Goal: Download file/media

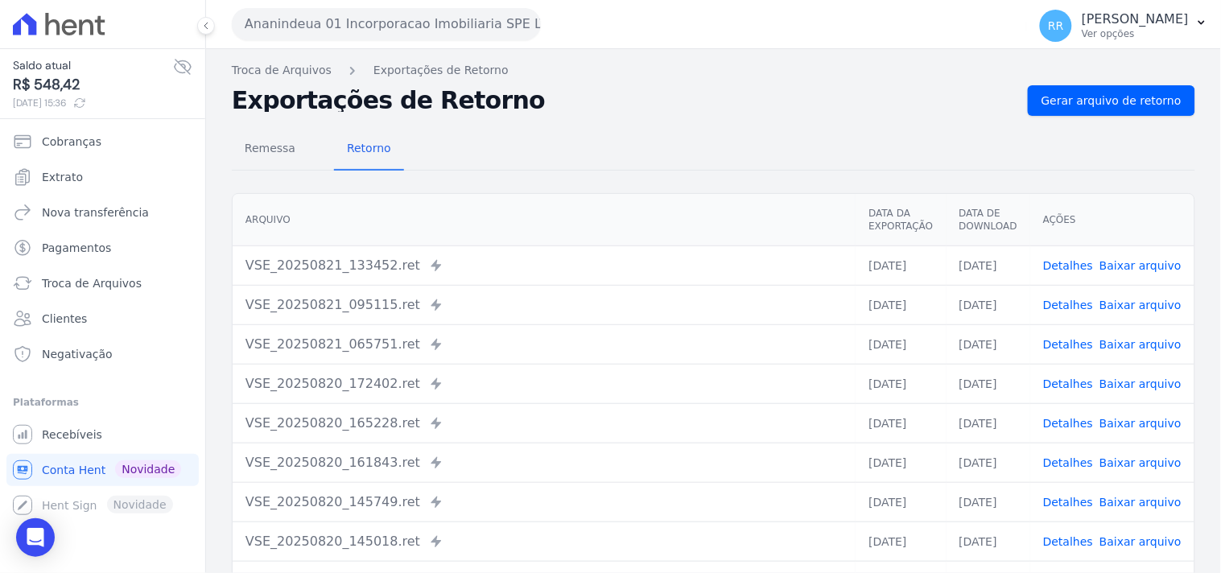
drag, startPoint x: 445, startPoint y: 35, endPoint x: 399, endPoint y: 51, distance: 48.6
click at [445, 35] on button "Ananindeua 01 Incorporacao Imobiliaria SPE LTDA" at bounding box center [386, 24] width 309 height 32
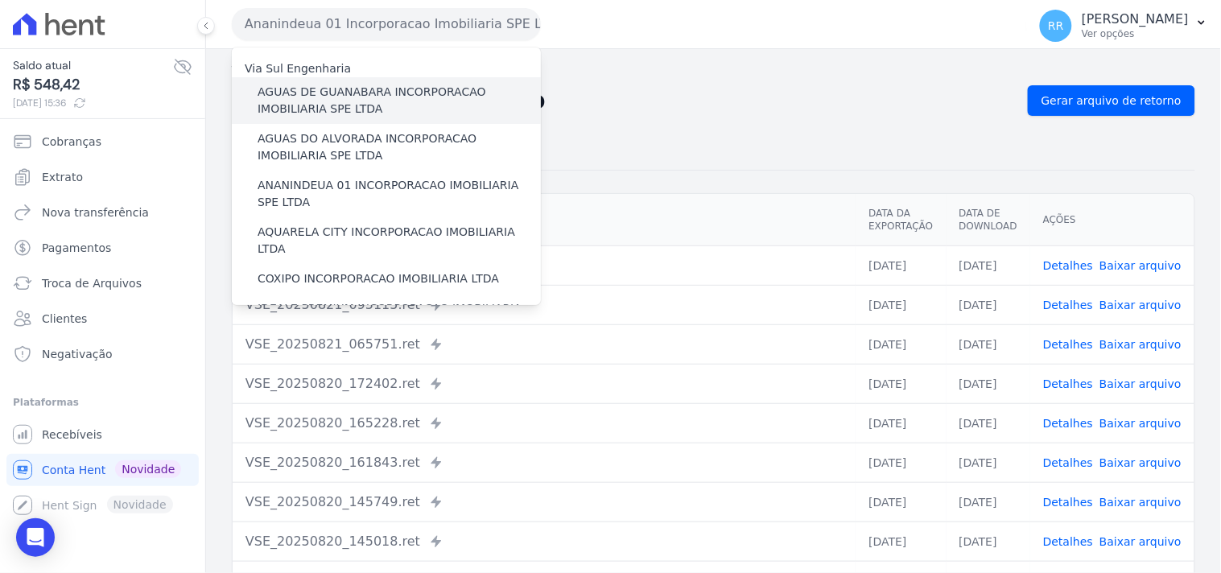
click at [369, 84] on label "AGUAS DE GUANABARA INCORPORACAO IMOBILIARIA SPE LTDA" at bounding box center [399, 101] width 283 height 34
click at [0, 0] on input "AGUAS DE GUANABARA INCORPORACAO IMOBILIARIA SPE LTDA" at bounding box center [0, 0] width 0 height 0
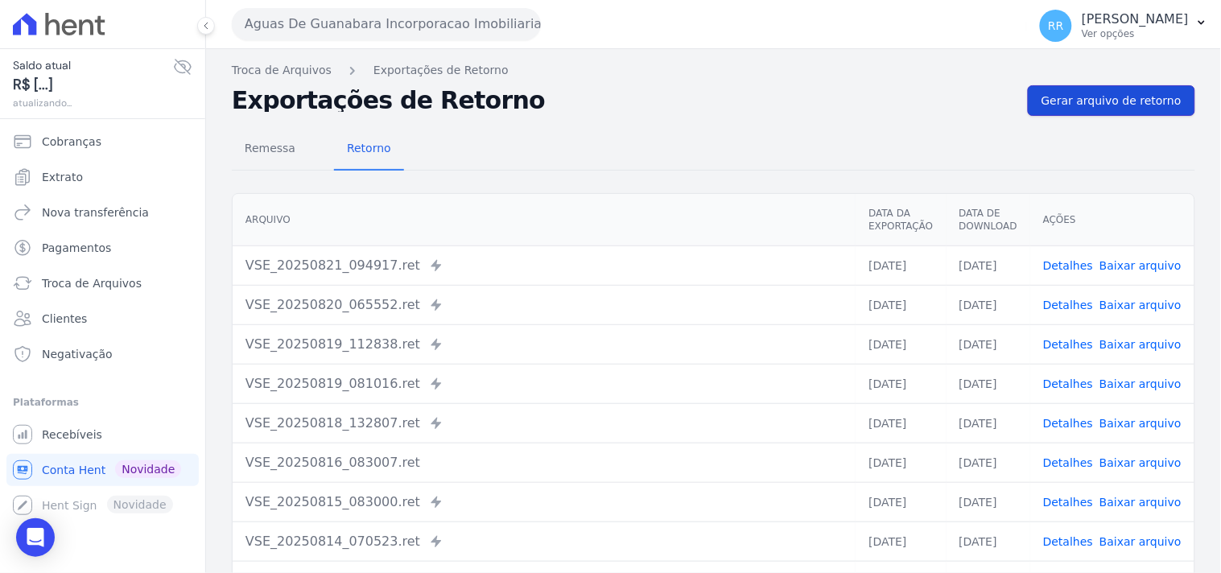
click at [1052, 100] on span "Gerar arquivo de retorno" at bounding box center [1111, 101] width 140 height 16
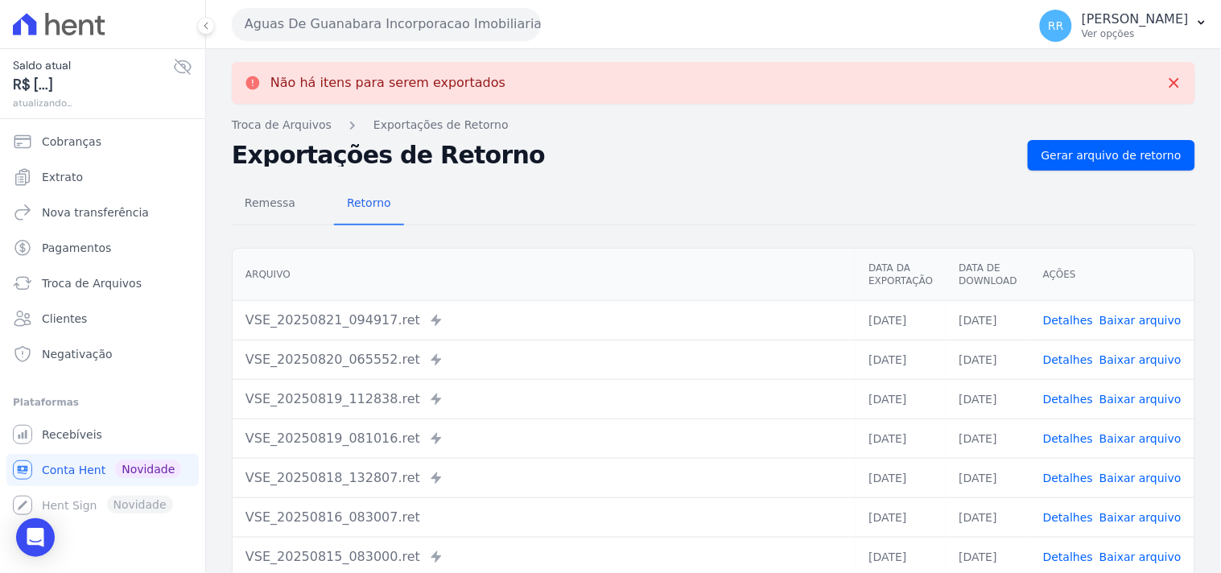
click at [394, 10] on button "Aguas De Guanabara Incorporacao Imobiliaria SPE LTDA" at bounding box center [386, 24] width 309 height 32
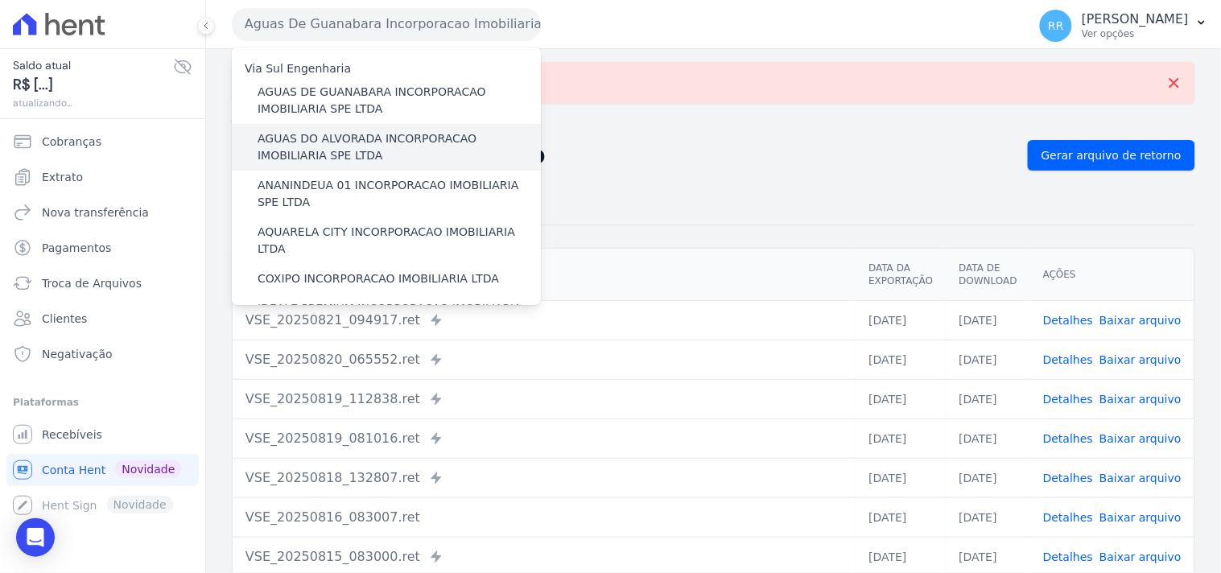
click at [360, 126] on div "AGUAS DO ALVORADA INCORPORACAO IMOBILIARIA SPE LTDA" at bounding box center [386, 147] width 309 height 47
click at [353, 137] on label "AGUAS DO ALVORADA INCORPORACAO IMOBILIARIA SPE LTDA" at bounding box center [399, 147] width 283 height 34
click at [0, 0] on input "AGUAS DO ALVORADA INCORPORACAO IMOBILIARIA SPE LTDA" at bounding box center [0, 0] width 0 height 0
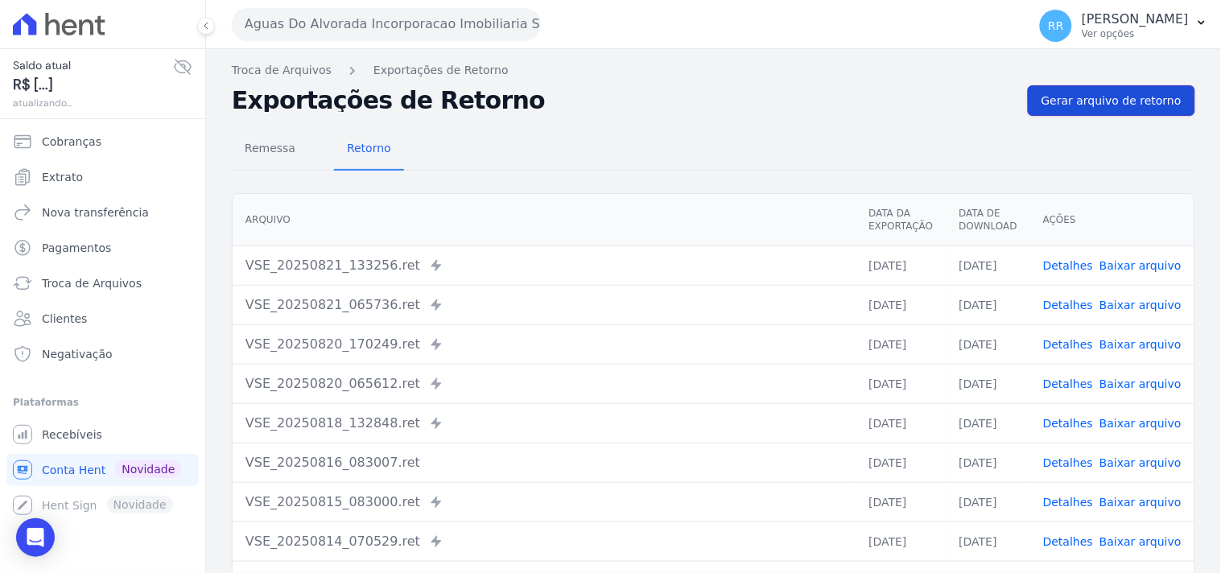
click at [1067, 107] on span "Gerar arquivo de retorno" at bounding box center [1111, 101] width 140 height 16
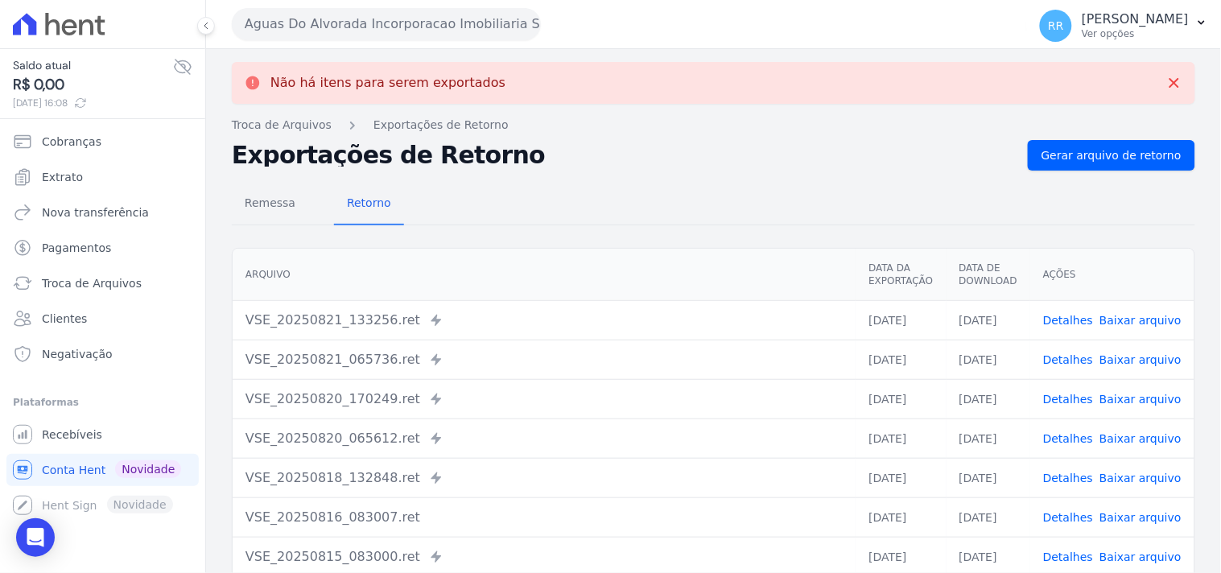
click at [538, 37] on div "Aguas Do Alvorada Incorporacao Imobiliaria SPE LTDA" at bounding box center [386, 24] width 309 height 32
click at [504, 26] on button "Aguas Do Alvorada Incorporacao Imobiliaria SPE LTDA" at bounding box center [386, 24] width 309 height 32
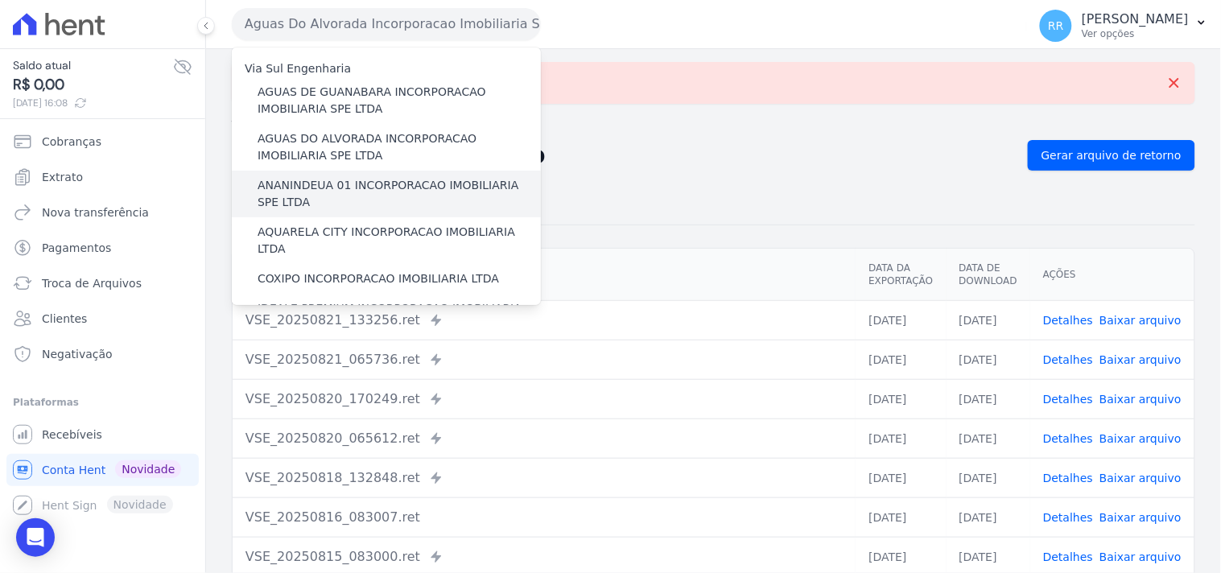
click at [343, 183] on label "ANANINDEUA 01 INCORPORACAO IMOBILIARIA SPE LTDA" at bounding box center [399, 194] width 283 height 34
click at [0, 0] on input "ANANINDEUA 01 INCORPORACAO IMOBILIARIA SPE LTDA" at bounding box center [0, 0] width 0 height 0
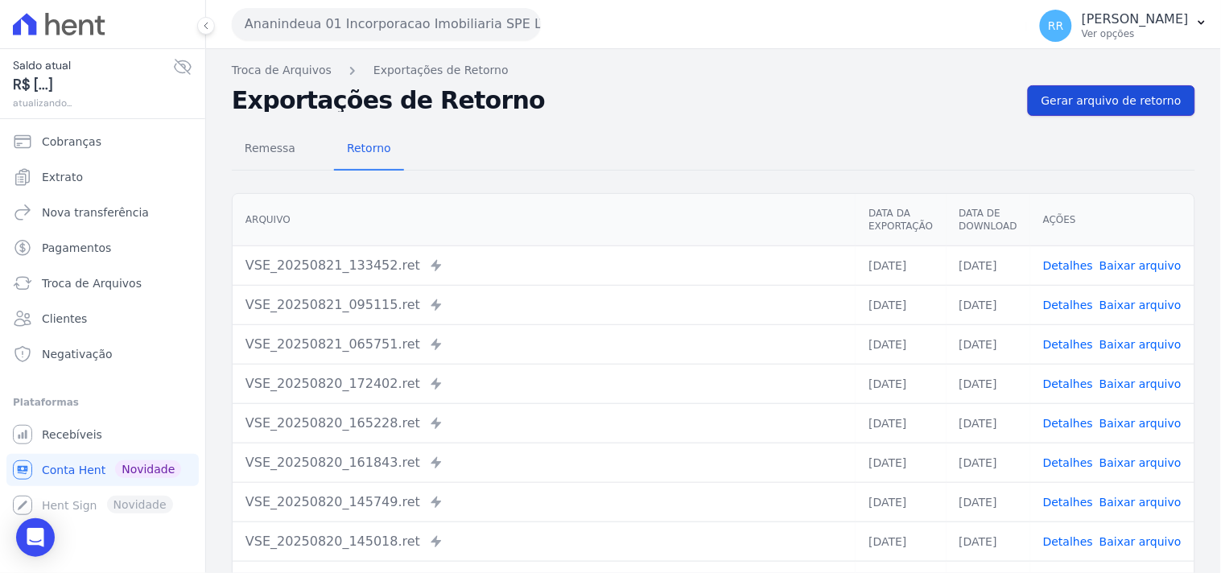
click at [1067, 103] on span "Gerar arquivo de retorno" at bounding box center [1111, 101] width 140 height 16
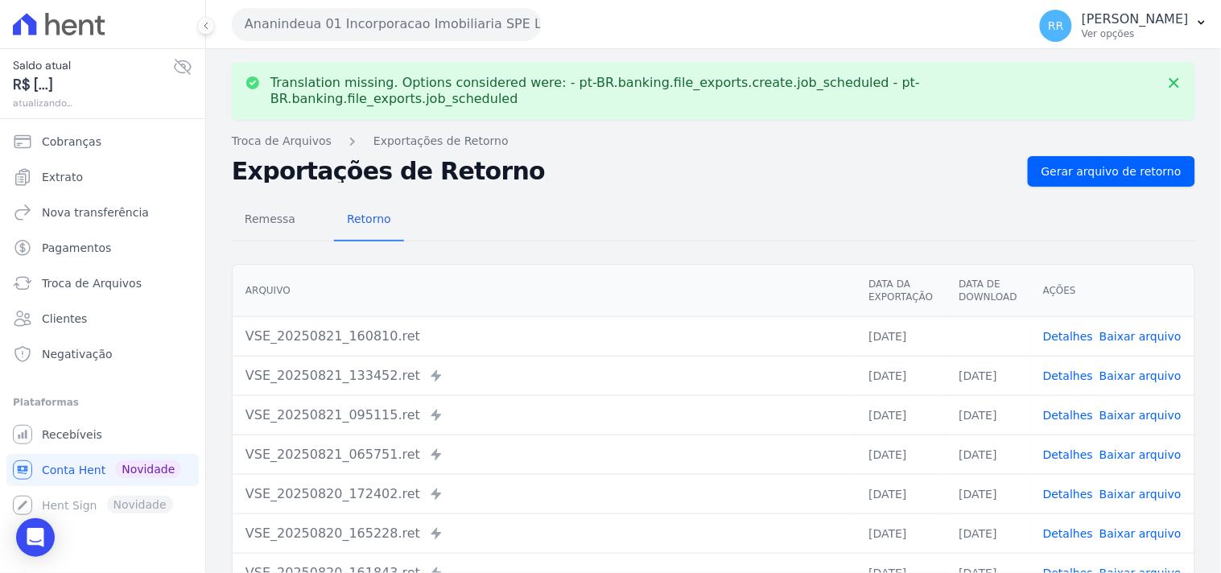
click at [1143, 330] on link "Baixar arquivo" at bounding box center [1140, 336] width 82 height 13
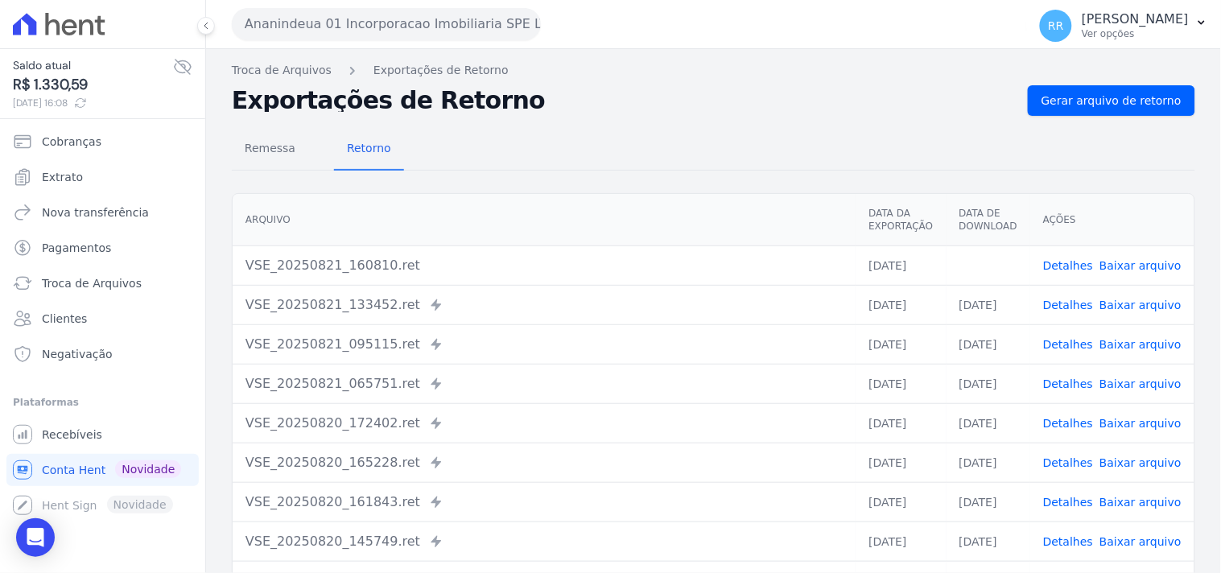
click at [539, 106] on h2 "Exportações de Retorno" at bounding box center [623, 100] width 783 height 23
click at [300, 29] on button "Ananindeua 01 Incorporacao Imobiliaria SPE LTDA" at bounding box center [386, 24] width 309 height 32
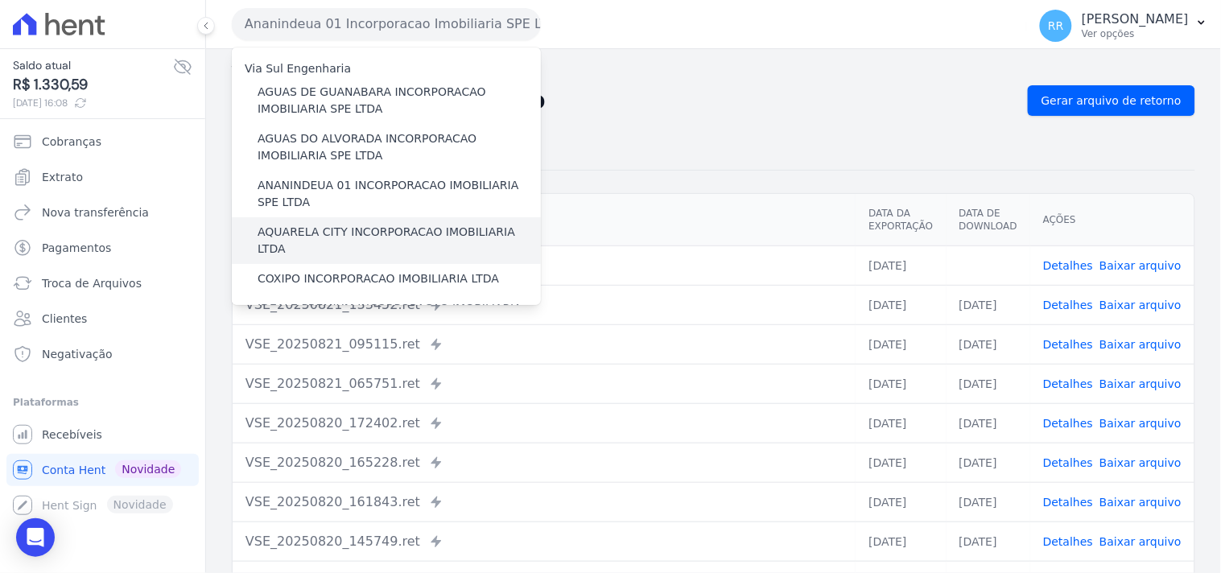
click at [318, 226] on label "AQUARELA CITY INCORPORACAO IMOBILIARIA LTDA" at bounding box center [399, 241] width 283 height 34
click at [0, 0] on input "AQUARELA CITY INCORPORACAO IMOBILIARIA LTDA" at bounding box center [0, 0] width 0 height 0
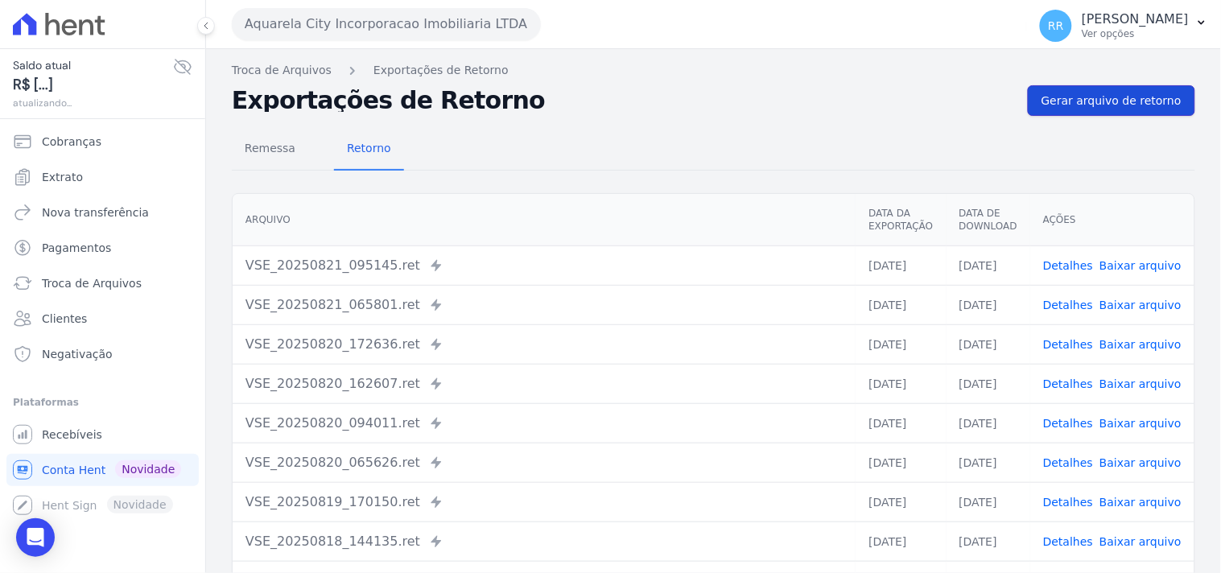
click at [1088, 89] on link "Gerar arquivo de retorno" at bounding box center [1111, 100] width 167 height 31
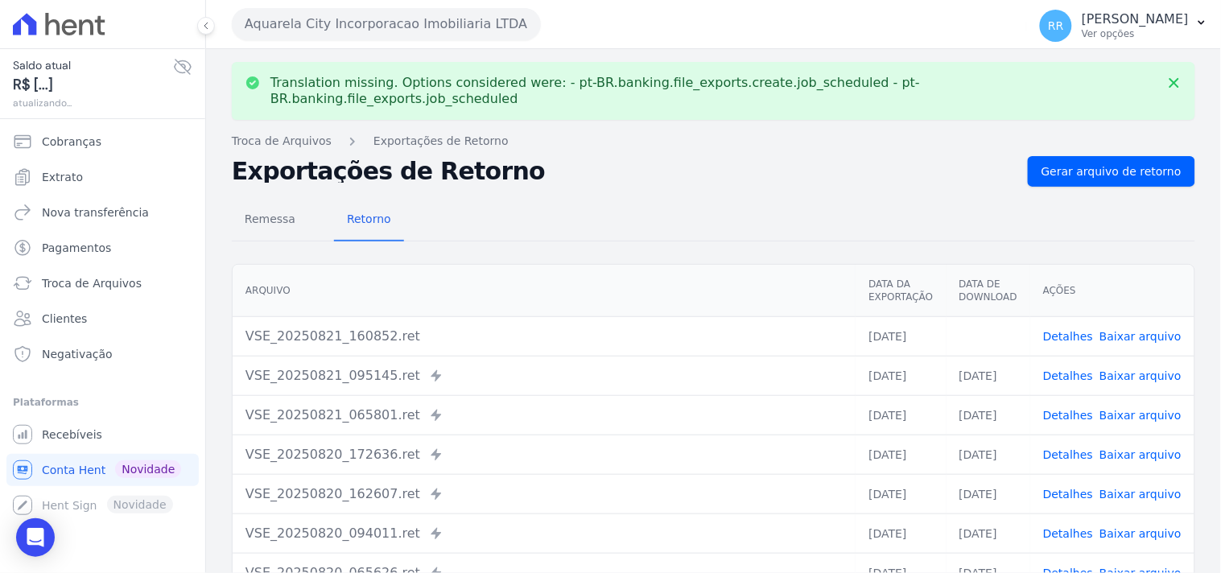
click at [1140, 330] on link "Baixar arquivo" at bounding box center [1140, 336] width 82 height 13
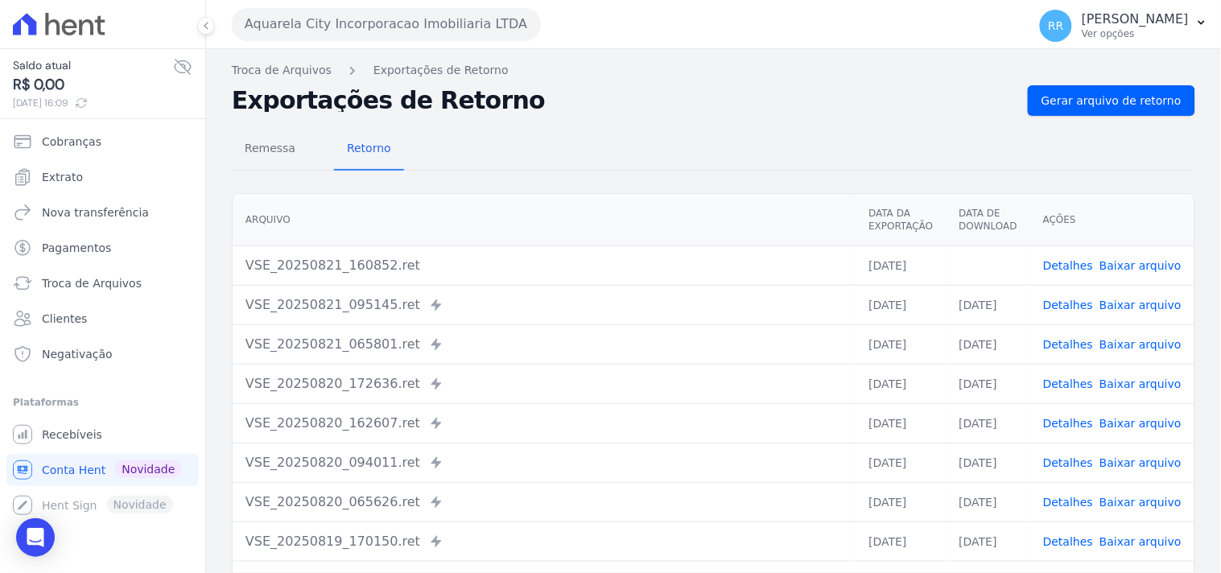
click at [753, 113] on div "Exportações de Retorno Gerar arquivo de retorno" at bounding box center [713, 100] width 963 height 31
click at [356, 36] on button "Aquarela City Incorporacao Imobiliaria LTDA" at bounding box center [386, 24] width 309 height 32
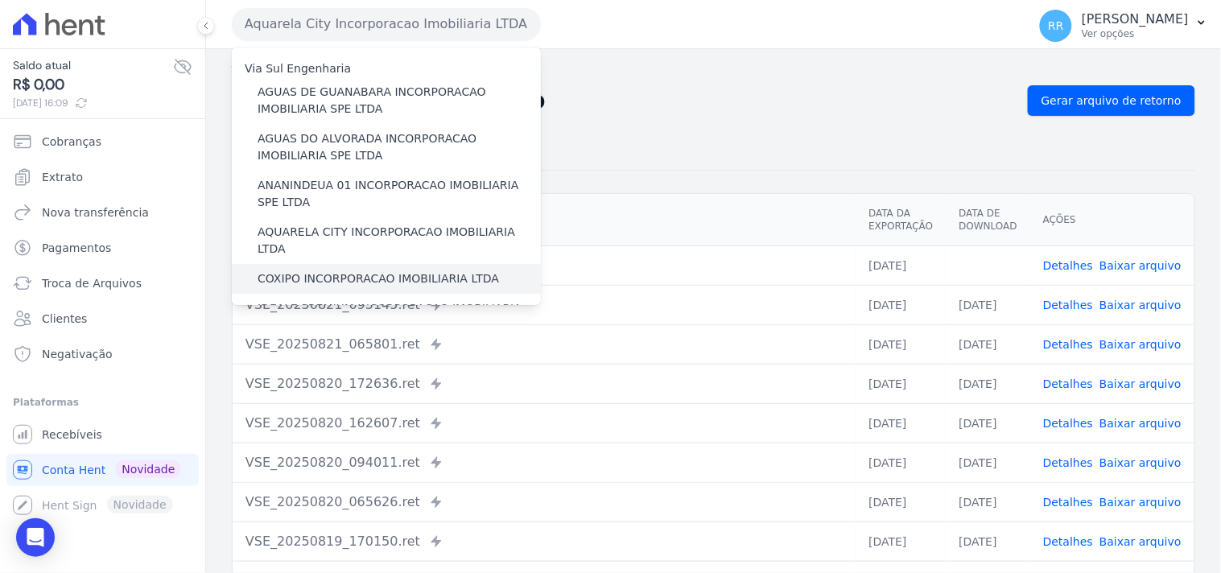
click at [285, 270] on label "COXIPO INCORPORACAO IMOBILIARIA LTDA" at bounding box center [378, 278] width 241 height 17
click at [0, 0] on input "COXIPO INCORPORACAO IMOBILIARIA LTDA" at bounding box center [0, 0] width 0 height 0
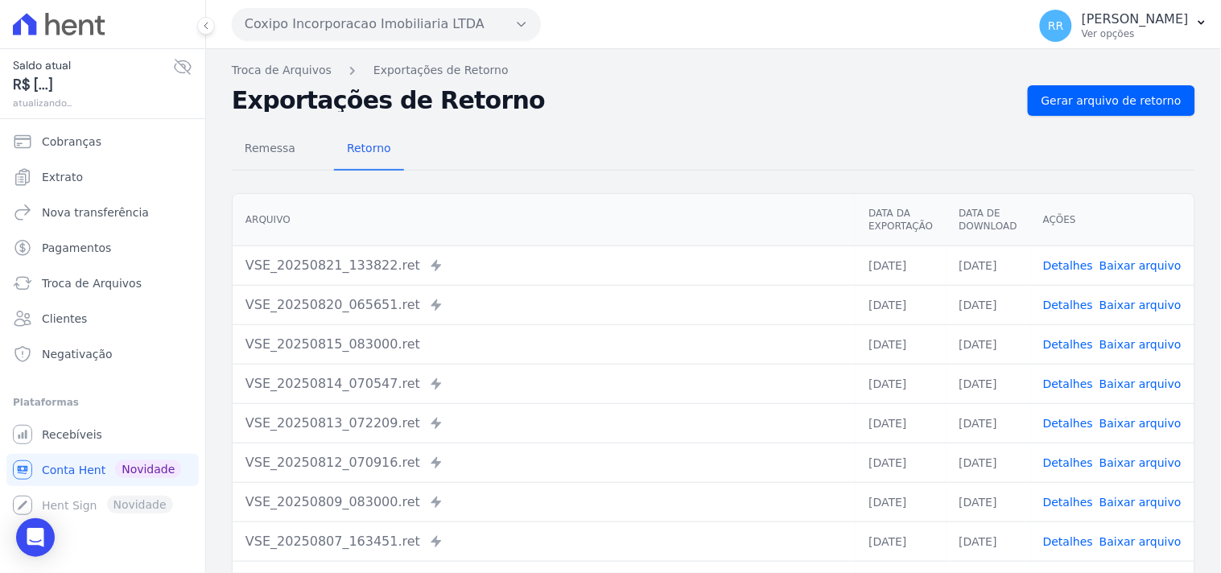
click at [1115, 76] on nav "Troca de Arquivos Exportações de Retorno" at bounding box center [713, 70] width 963 height 17
click at [1107, 87] on link "Gerar arquivo de retorno" at bounding box center [1111, 100] width 167 height 31
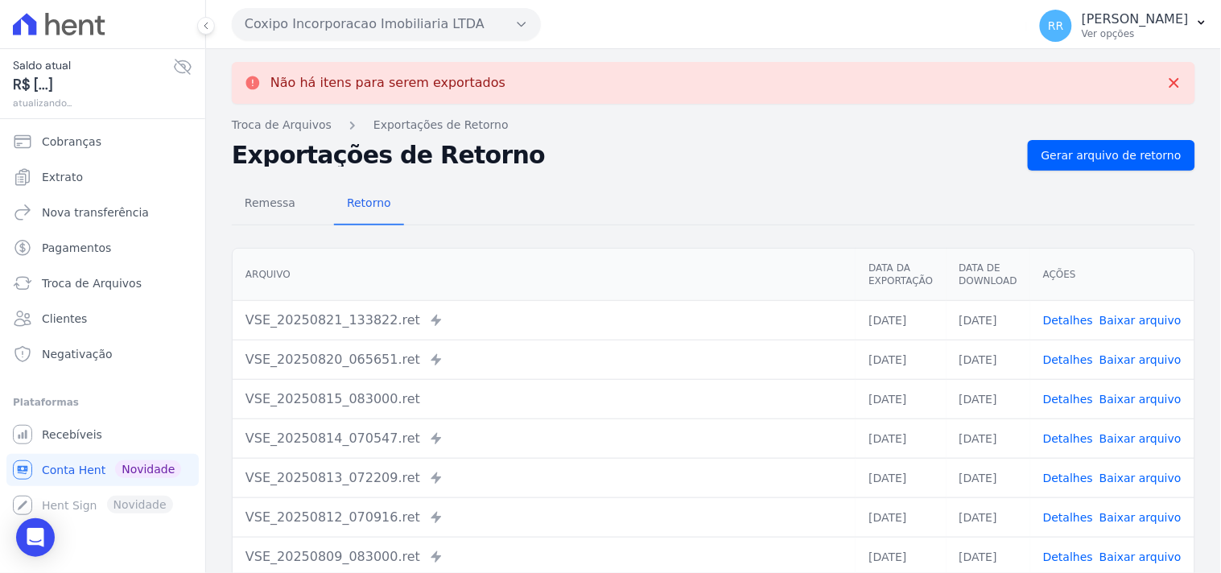
click at [382, 26] on button "Coxipo Incorporacao Imobiliaria LTDA" at bounding box center [386, 24] width 309 height 32
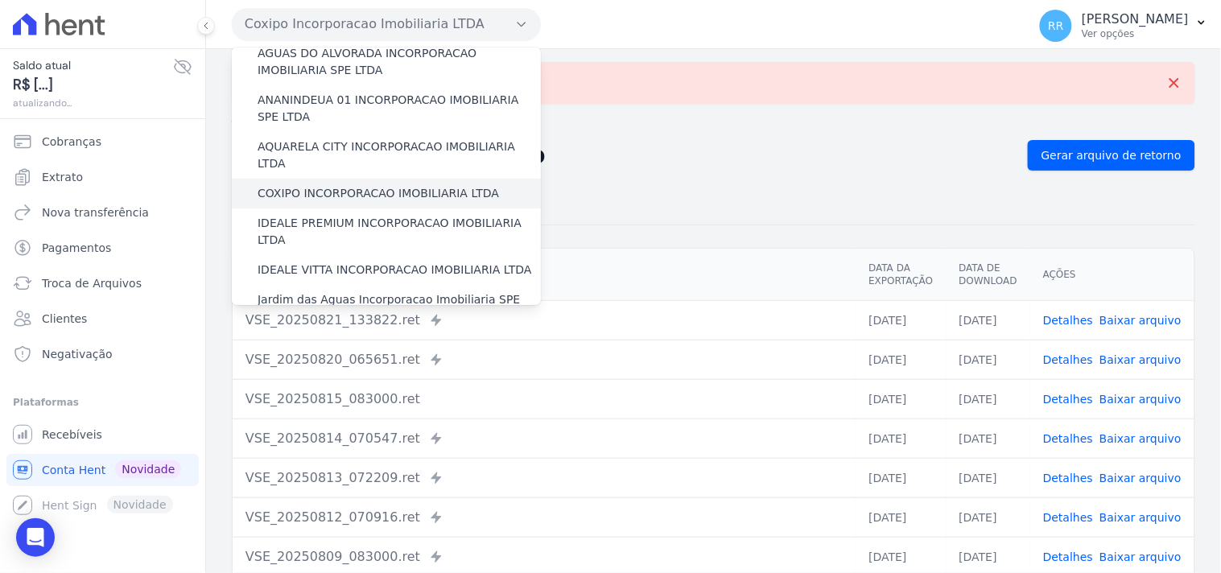
scroll to position [89, 0]
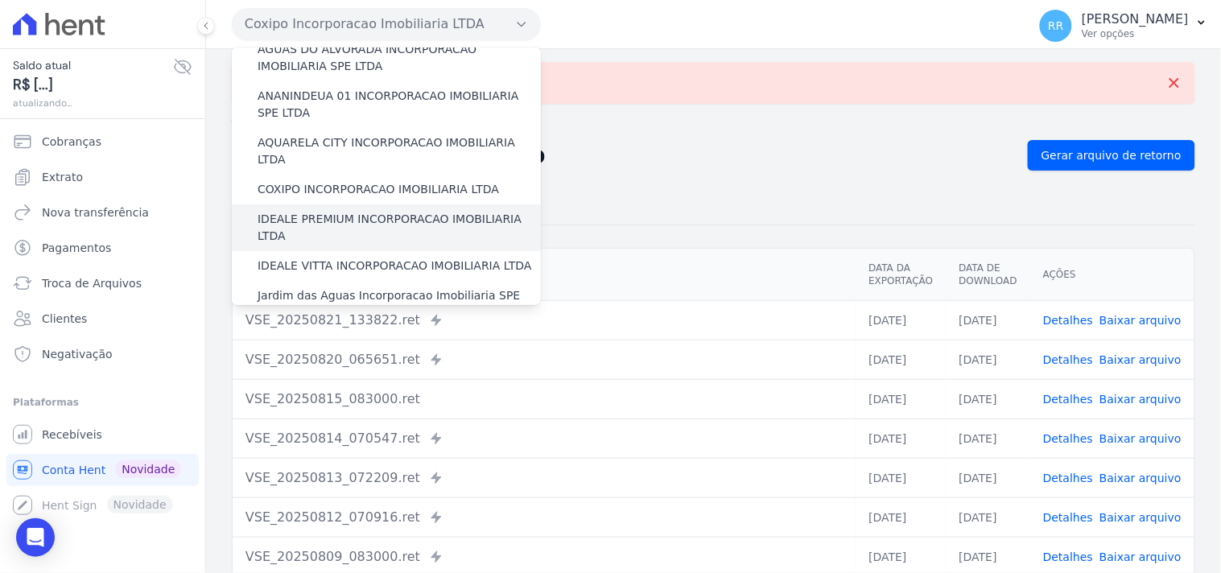
click at [308, 211] on label "IDEALE PREMIUM INCORPORACAO IMOBILIARIA LTDA" at bounding box center [399, 228] width 283 height 34
click at [0, 0] on input "IDEALE PREMIUM INCORPORACAO IMOBILIARIA LTDA" at bounding box center [0, 0] width 0 height 0
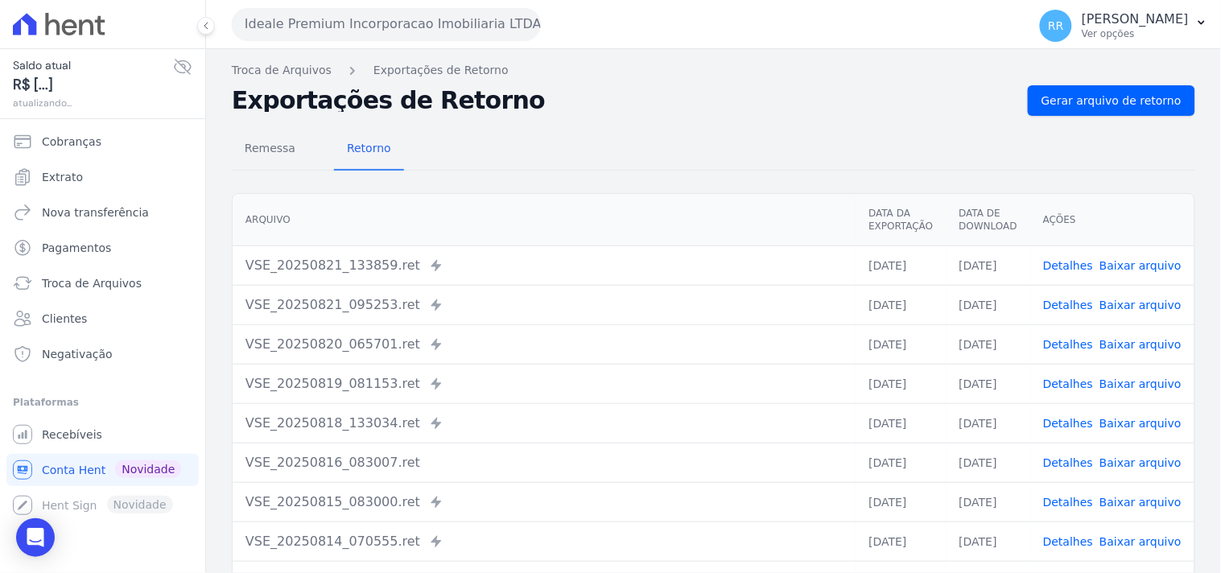
click at [1104, 123] on div "Remessa Retorno [GEOGRAPHIC_DATA] Data da Exportação Data de Download Ações VSE…" at bounding box center [713, 407] width 963 height 582
click at [1111, 105] on span "Gerar arquivo de retorno" at bounding box center [1111, 101] width 140 height 16
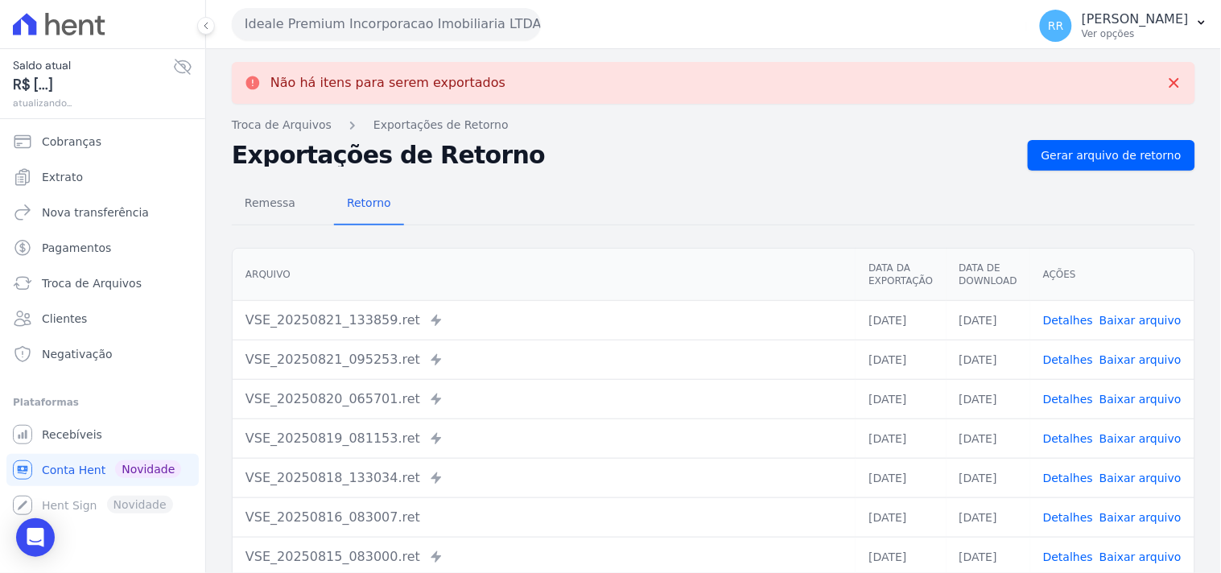
drag, startPoint x: 340, startPoint y: 22, endPoint x: 339, endPoint y: 60, distance: 37.9
click at [340, 22] on button "Ideale Premium Incorporacao Imobiliaria LTDA" at bounding box center [386, 24] width 309 height 32
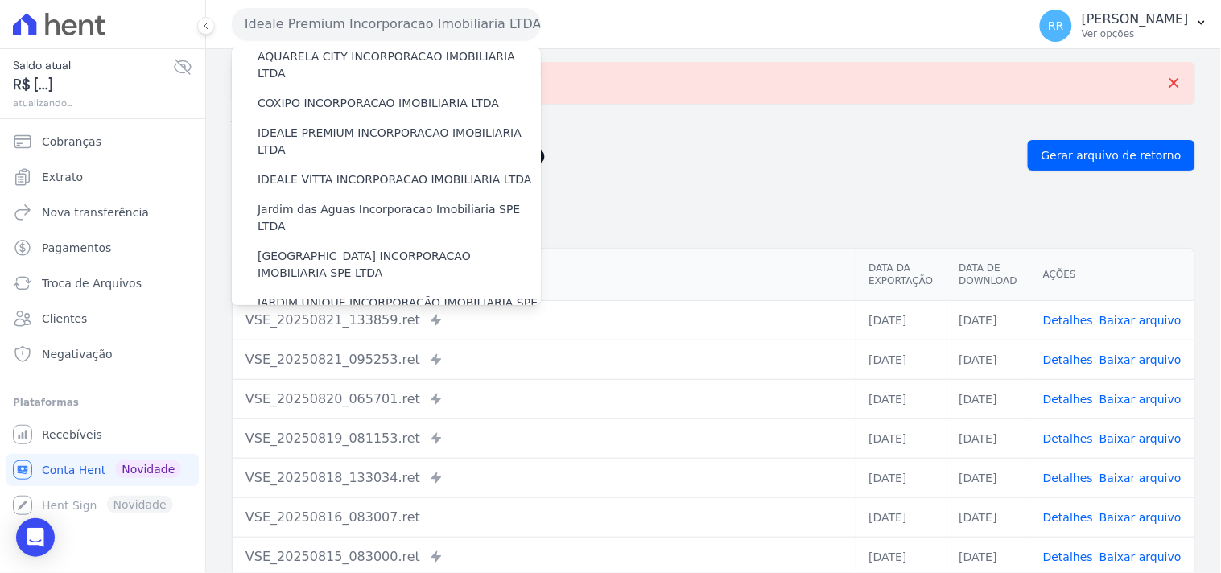
scroll to position [179, 0]
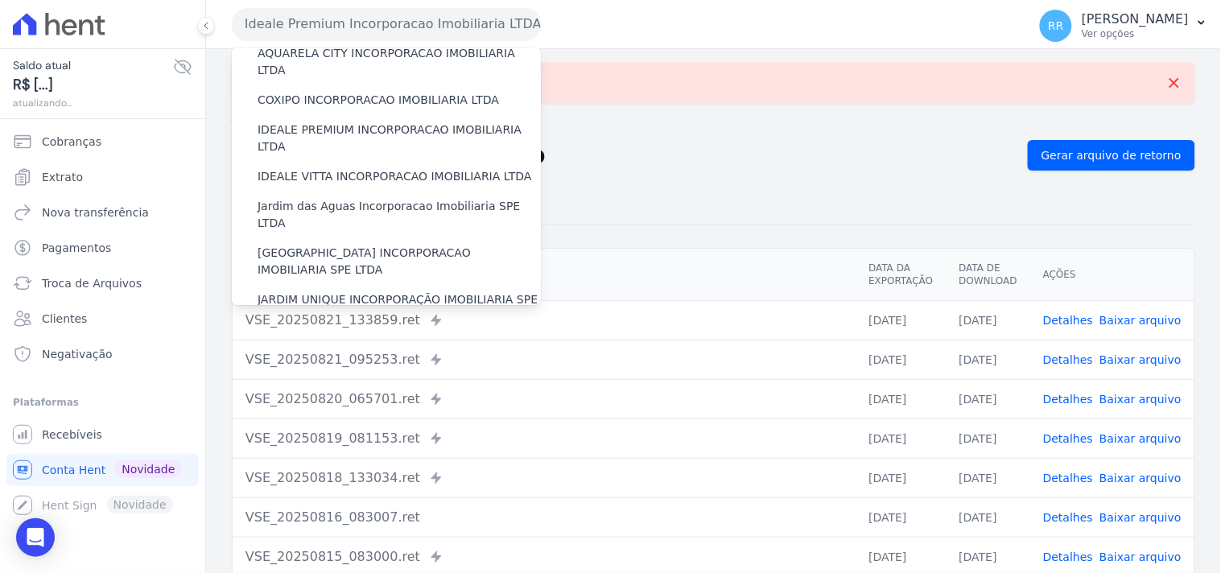
click at [316, 198] on label "Jardim das Aguas Incorporacao Imobiliaria SPE LTDA" at bounding box center [399, 215] width 283 height 34
click at [0, 0] on input "Jardim das Aguas Incorporacao Imobiliaria SPE LTDA" at bounding box center [0, 0] width 0 height 0
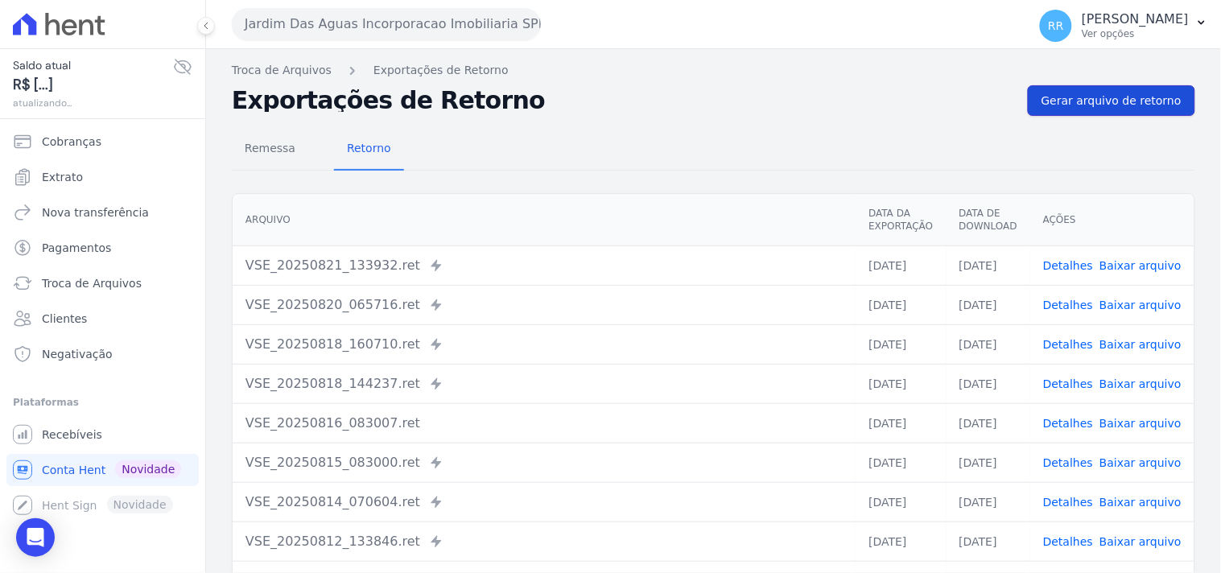
click at [1114, 106] on span "Gerar arquivo de retorno" at bounding box center [1111, 101] width 140 height 16
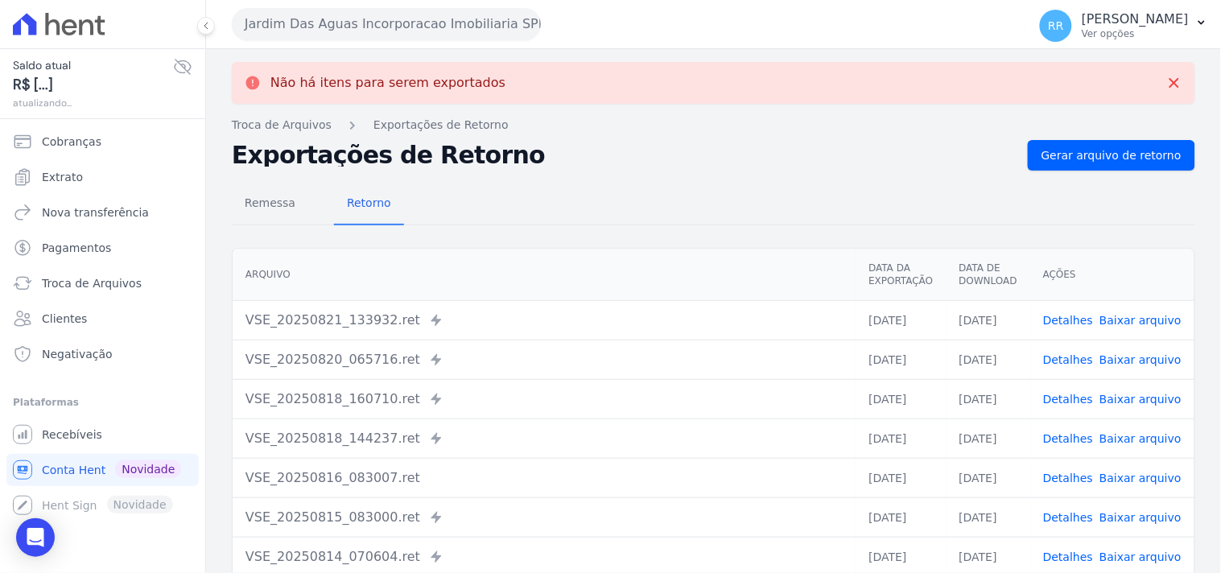
click at [385, 19] on button "Jardim Das Aguas Incorporacao Imobiliaria SPE LTDA" at bounding box center [386, 24] width 309 height 32
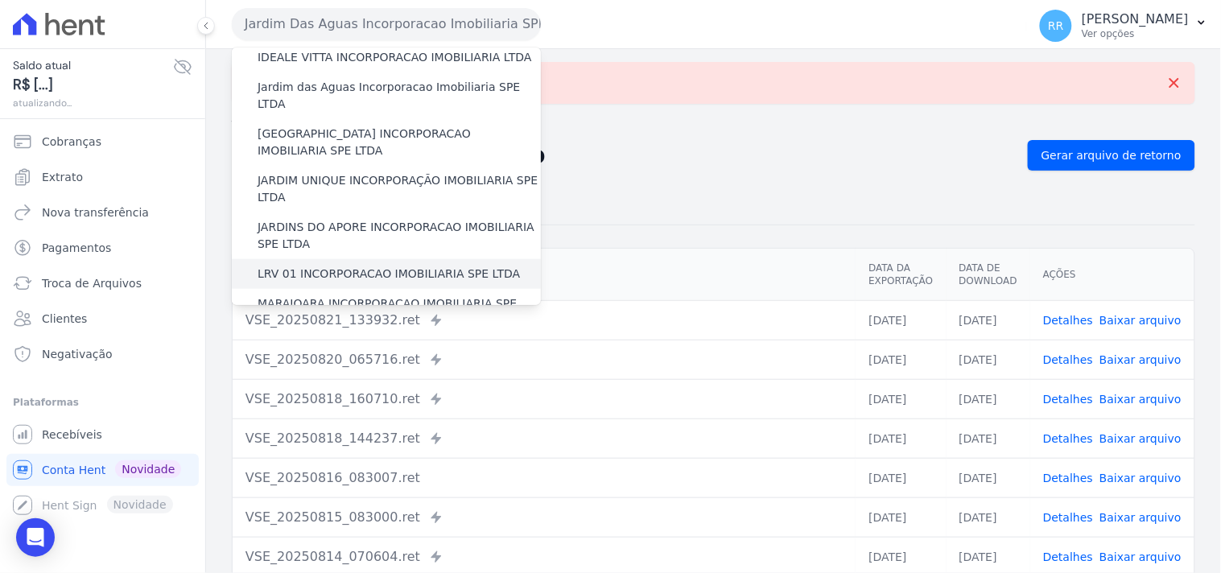
scroll to position [268, 0]
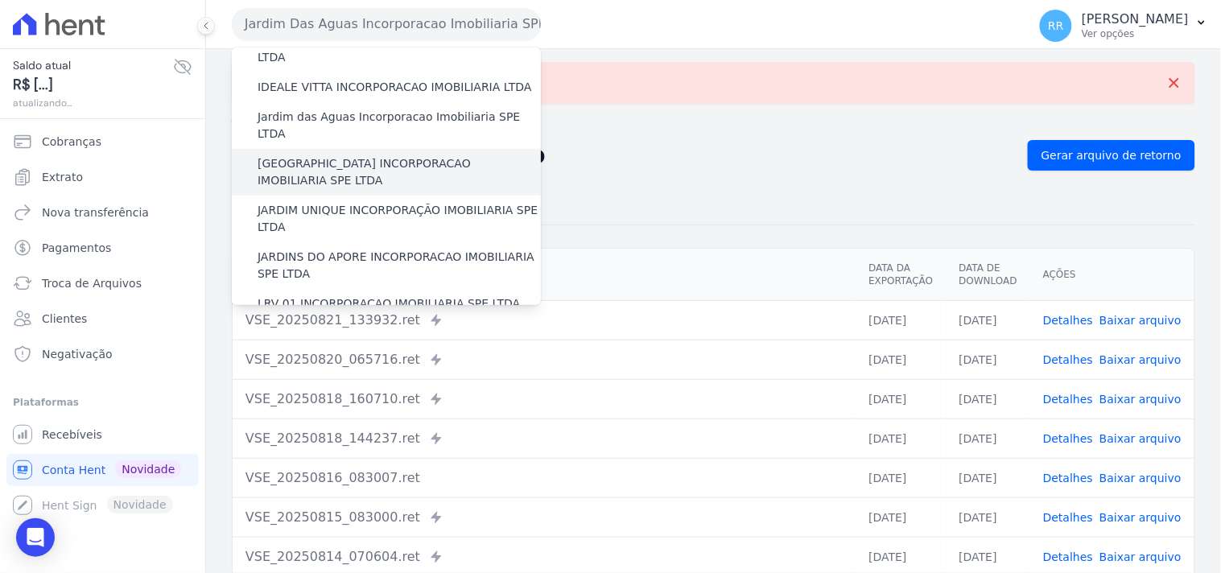
click at [375, 155] on label "[GEOGRAPHIC_DATA] INCORPORACAO IMOBILIARIA SPE LTDA" at bounding box center [399, 172] width 283 height 34
click at [0, 0] on input "[GEOGRAPHIC_DATA] INCORPORACAO IMOBILIARIA SPE LTDA" at bounding box center [0, 0] width 0 height 0
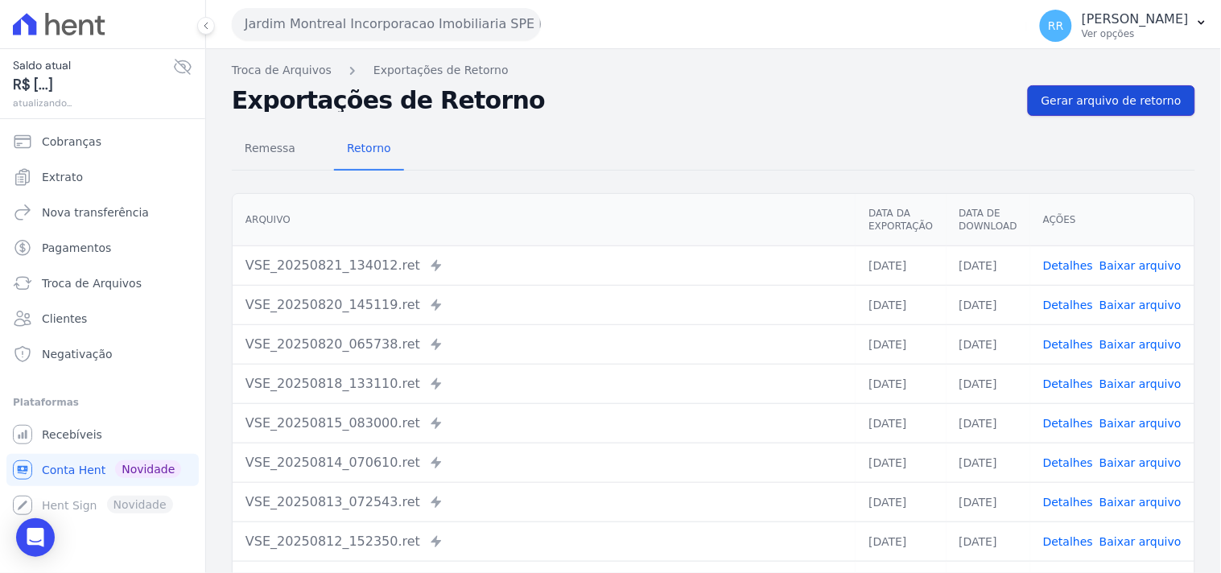
click at [1097, 106] on span "Gerar arquivo de retorno" at bounding box center [1111, 101] width 140 height 16
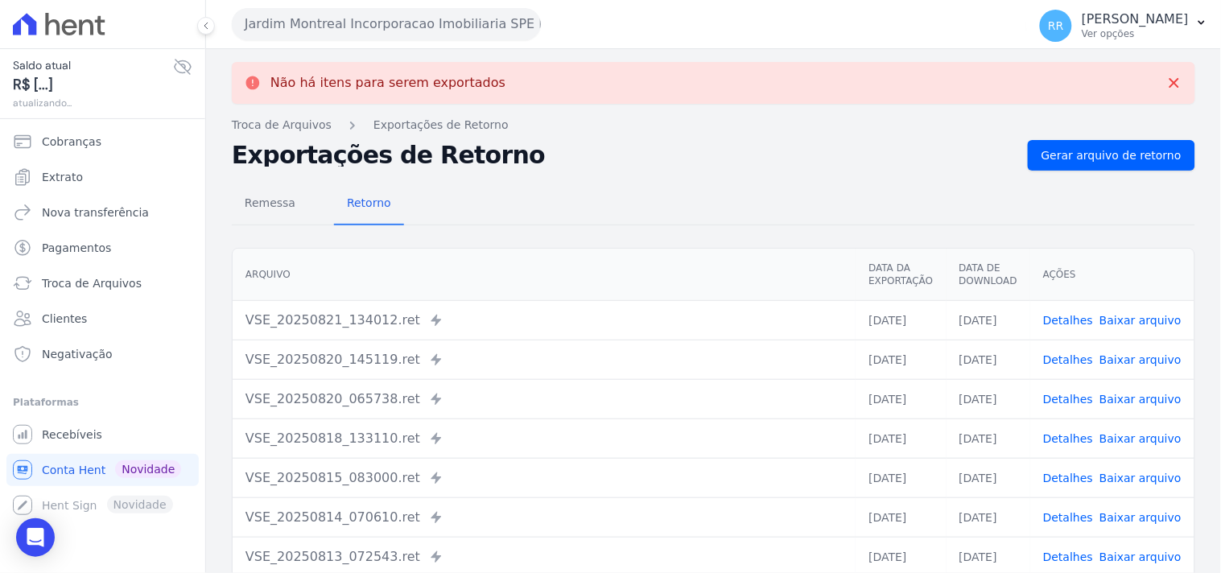
click at [334, 27] on button "Jardim Montreal Incorporacao Imobiliaria SPE LTDA" at bounding box center [386, 24] width 309 height 32
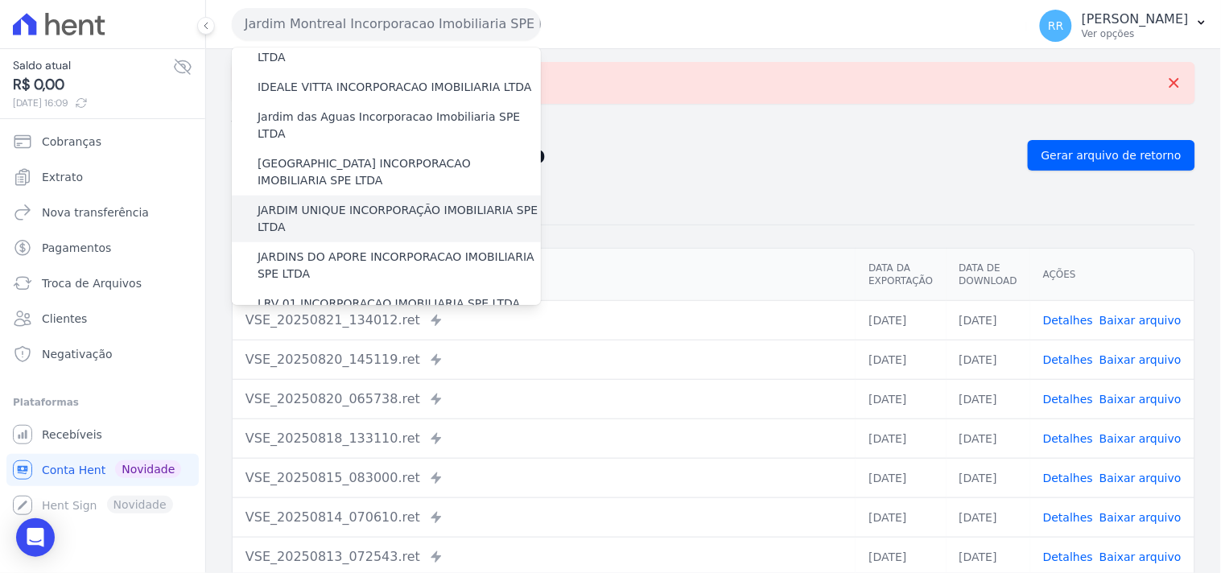
click at [314, 202] on label "JARDIM UNIQUE INCORPORAÇÃO IMOBILIARIA SPE LTDA" at bounding box center [399, 219] width 283 height 34
click at [0, 0] on input "JARDIM UNIQUE INCORPORAÇÃO IMOBILIARIA SPE LTDA" at bounding box center [0, 0] width 0 height 0
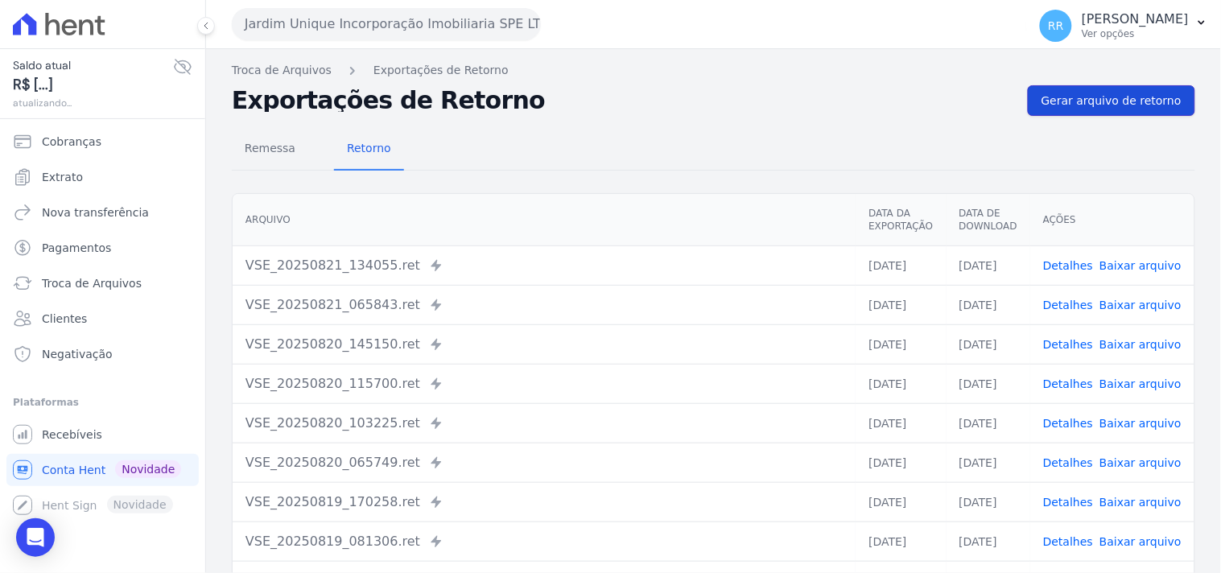
click at [1082, 105] on span "Gerar arquivo de retorno" at bounding box center [1111, 101] width 140 height 16
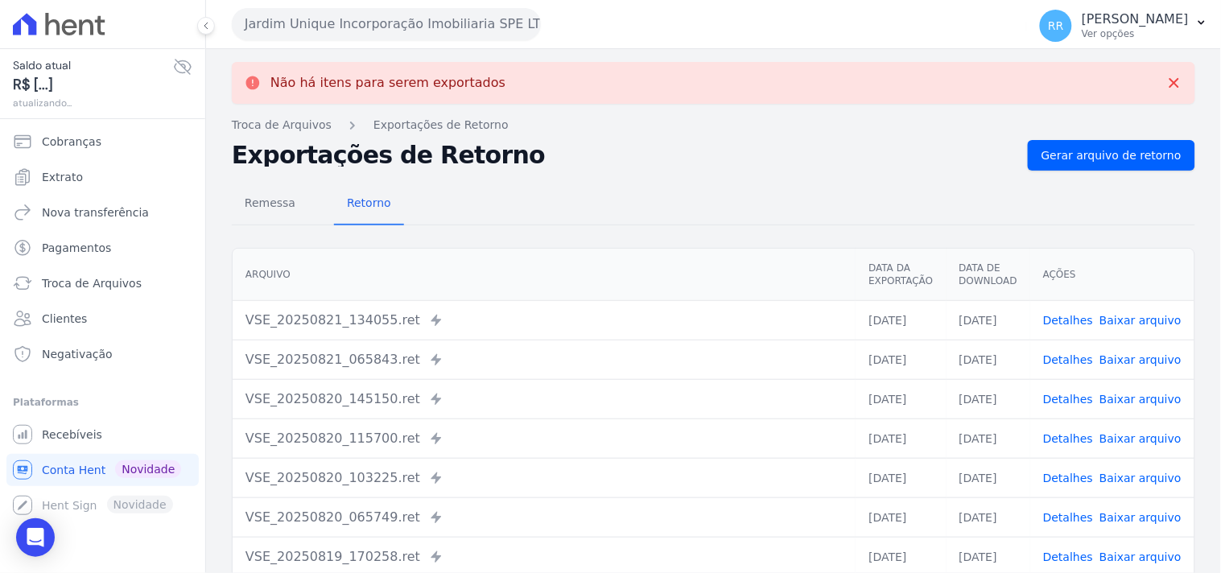
click at [347, 26] on button "Jardim Unique Incorporação Imobiliaria SPE LTDA" at bounding box center [386, 24] width 309 height 32
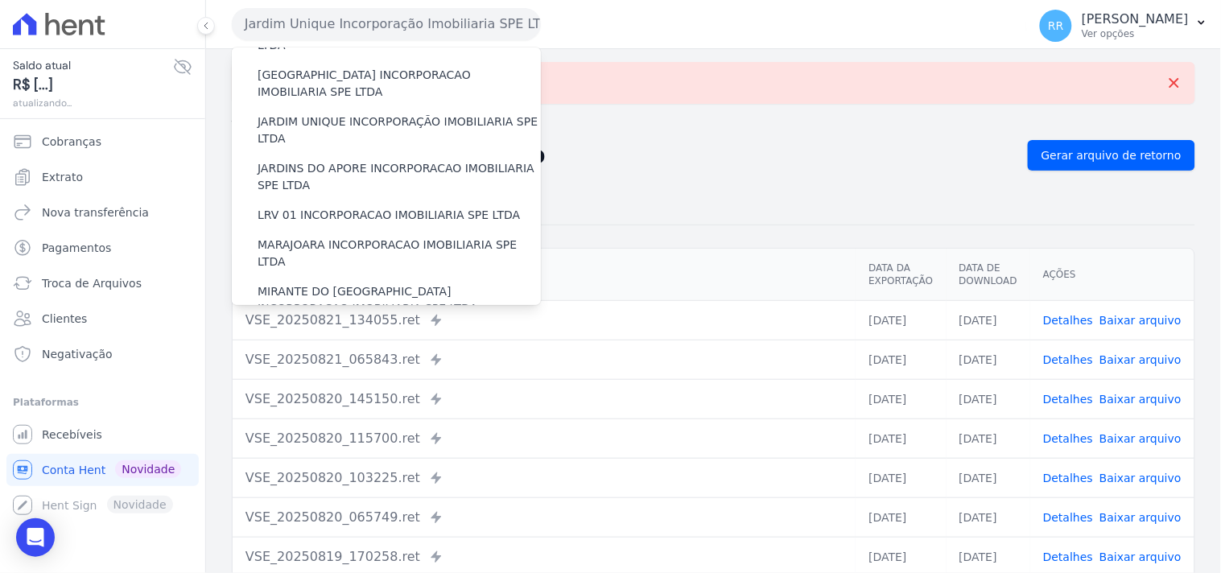
scroll to position [357, 0]
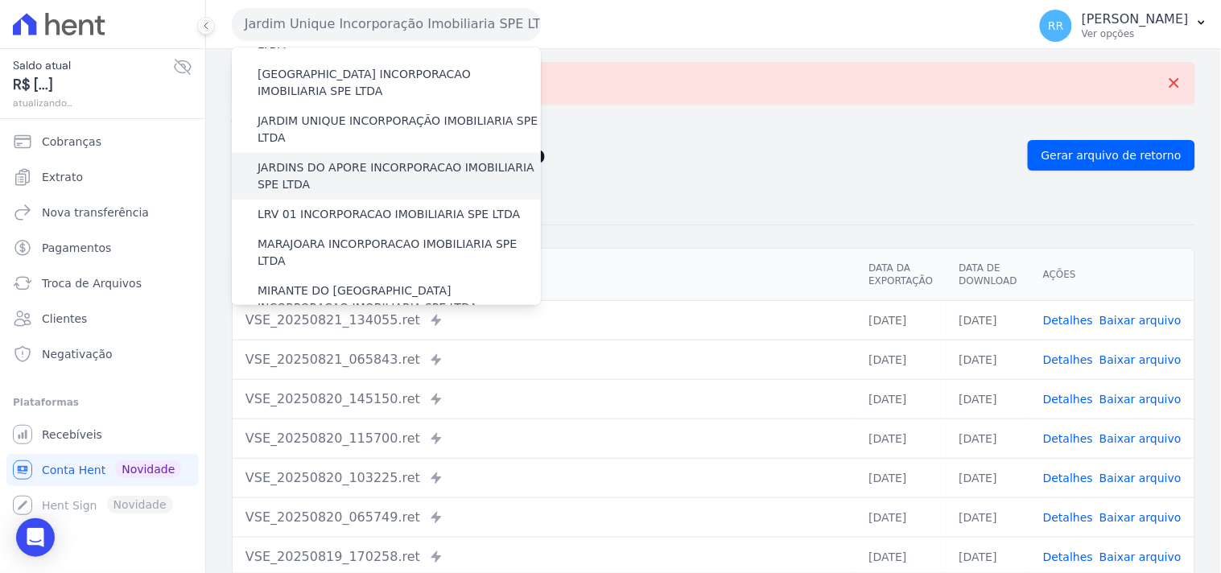
click at [336, 159] on label "JARDINS DO APORE INCORPORACAO IMOBILIARIA SPE LTDA" at bounding box center [399, 176] width 283 height 34
click at [0, 0] on input "JARDINS DO APORE INCORPORACAO IMOBILIARIA SPE LTDA" at bounding box center [0, 0] width 0 height 0
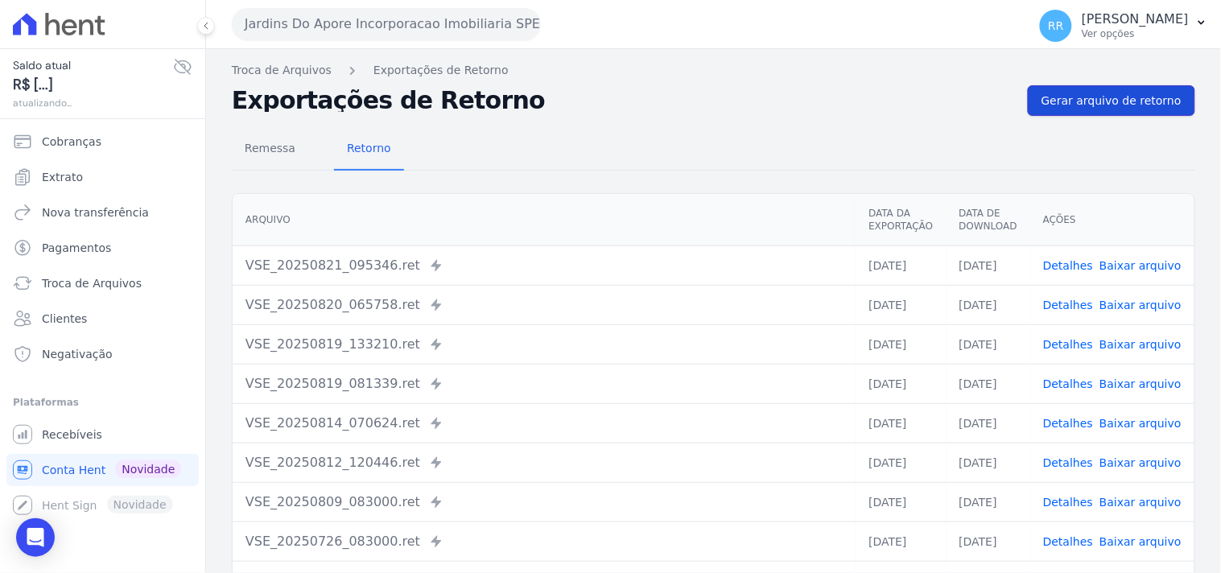
click at [1066, 110] on link "Gerar arquivo de retorno" at bounding box center [1111, 100] width 167 height 31
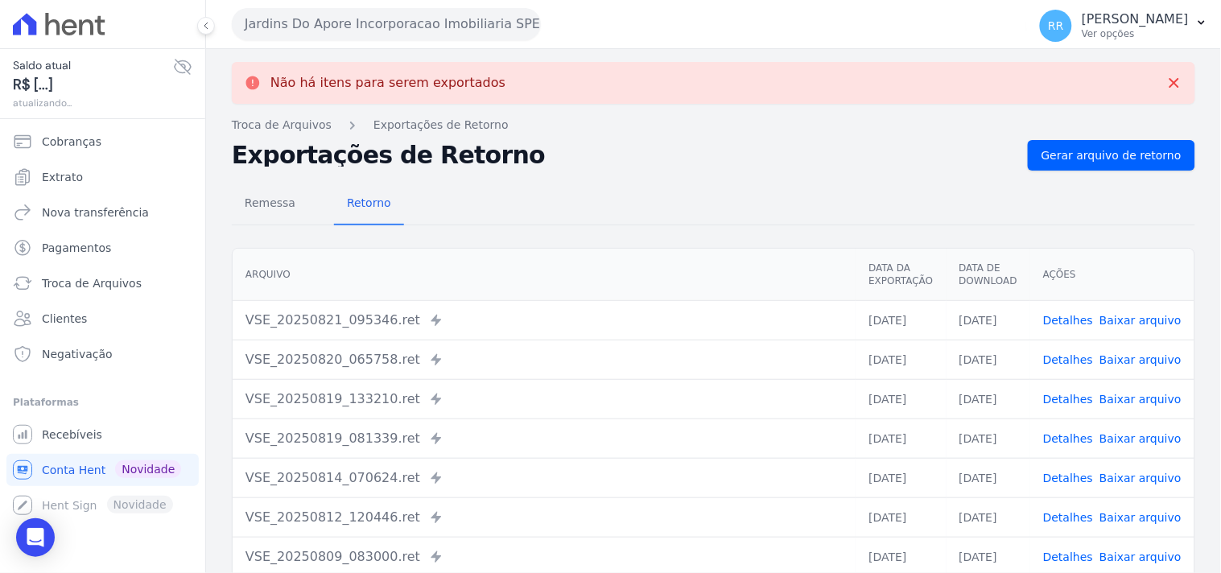
click at [254, 49] on div "Não há itens para serem exportados Troca de [GEOGRAPHIC_DATA] Exportações de Re…" at bounding box center [713, 407] width 1015 height 716
click at [282, 28] on button "Jardins Do Apore Incorporacao Imobiliaria SPE LTDA" at bounding box center [386, 24] width 309 height 32
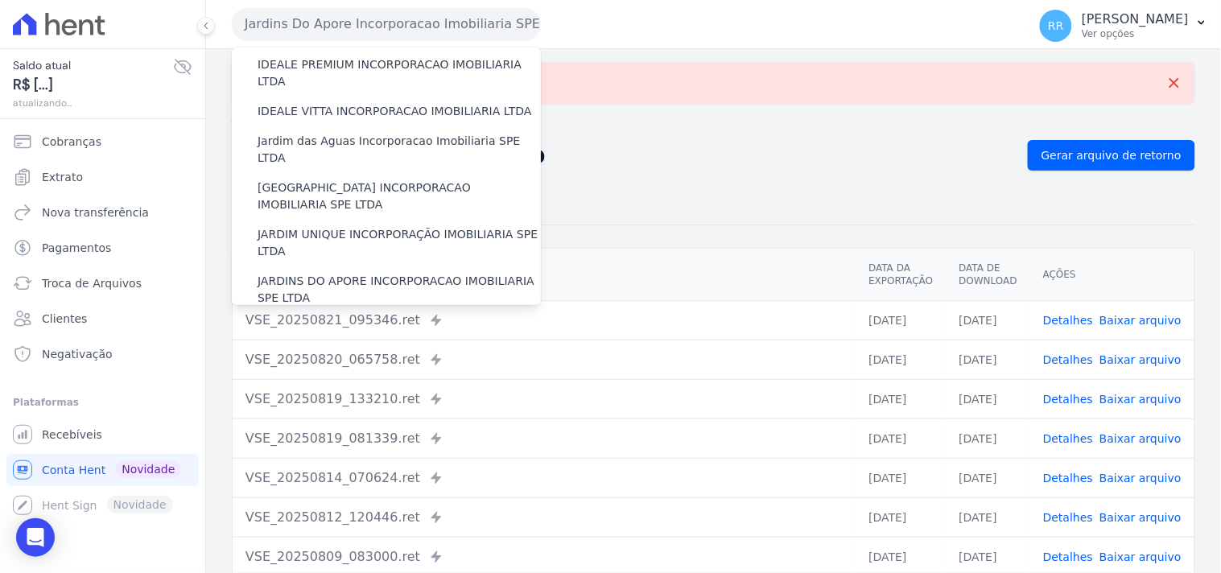
scroll to position [387, 0]
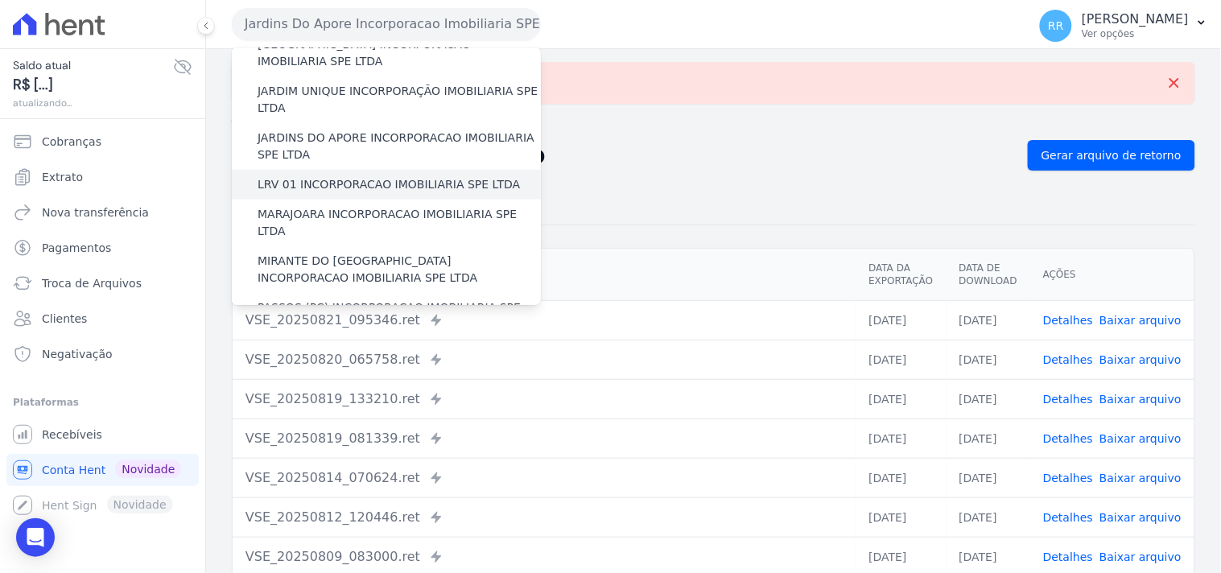
click at [336, 176] on label "LRV 01 INCORPORACAO IMOBILIARIA SPE LTDA" at bounding box center [389, 184] width 262 height 17
click at [0, 0] on input "LRV 01 INCORPORACAO IMOBILIARIA SPE LTDA" at bounding box center [0, 0] width 0 height 0
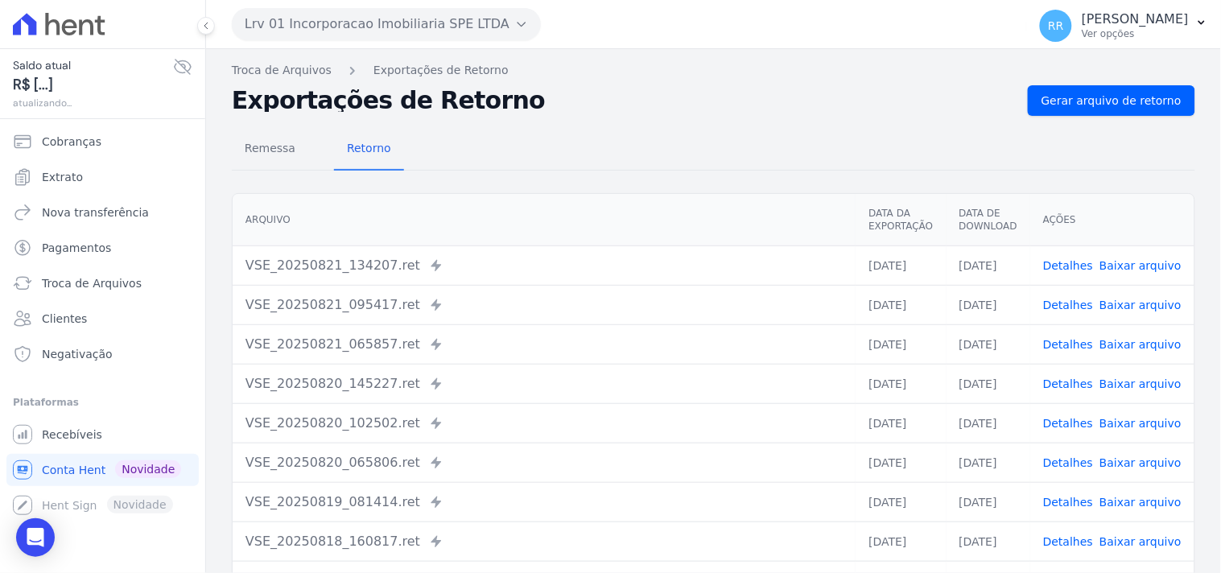
click at [1074, 116] on div "Remessa Retorno [GEOGRAPHIC_DATA] Data da Exportação Data de Download Ações VSE…" at bounding box center [713, 407] width 963 height 582
click at [1078, 109] on link "Gerar arquivo de retorno" at bounding box center [1111, 100] width 167 height 31
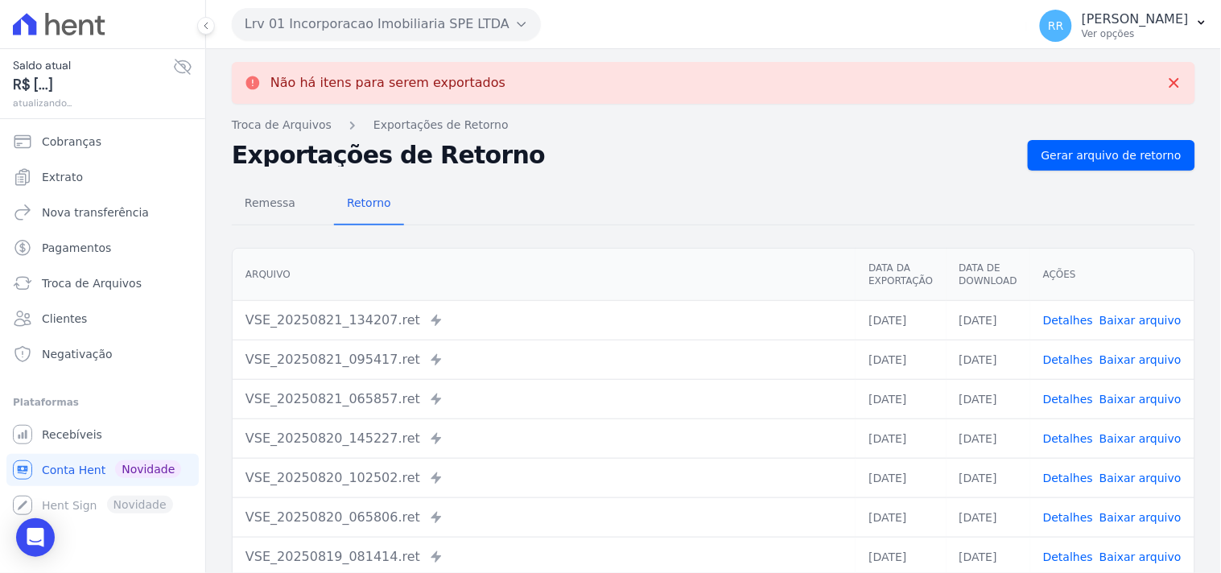
click at [340, 20] on button "Lrv 01 Incorporacao Imobiliaria SPE LTDA" at bounding box center [386, 24] width 309 height 32
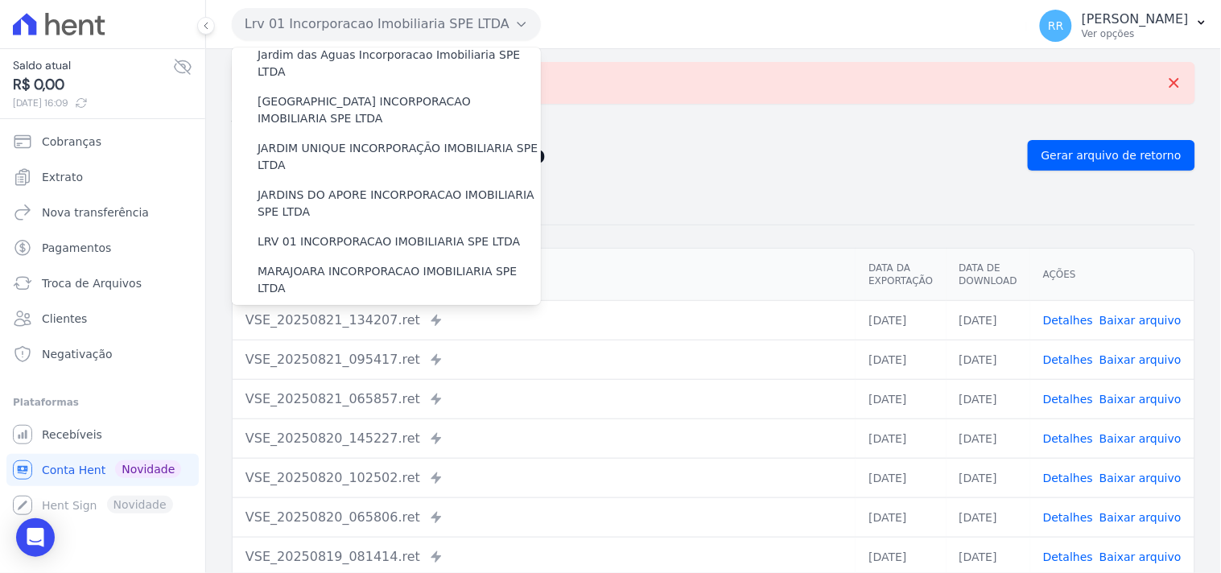
scroll to position [357, 0]
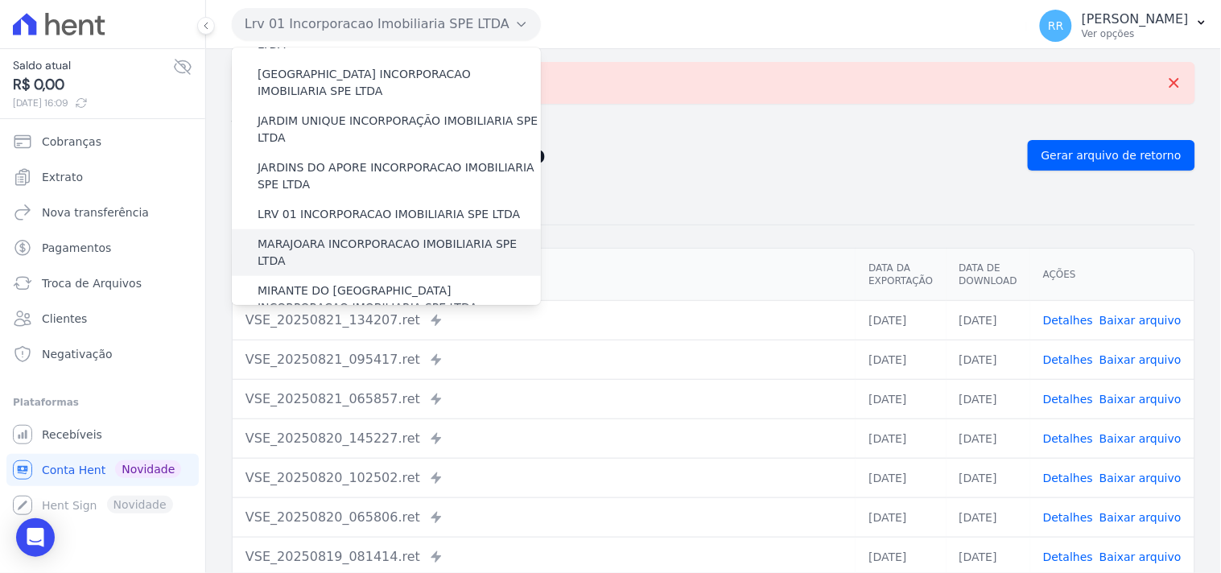
click at [310, 236] on label "MARAJOARA INCORPORACAO IMOBILIARIA SPE LTDA" at bounding box center [399, 253] width 283 height 34
click at [0, 0] on input "MARAJOARA INCORPORACAO IMOBILIARIA SPE LTDA" at bounding box center [0, 0] width 0 height 0
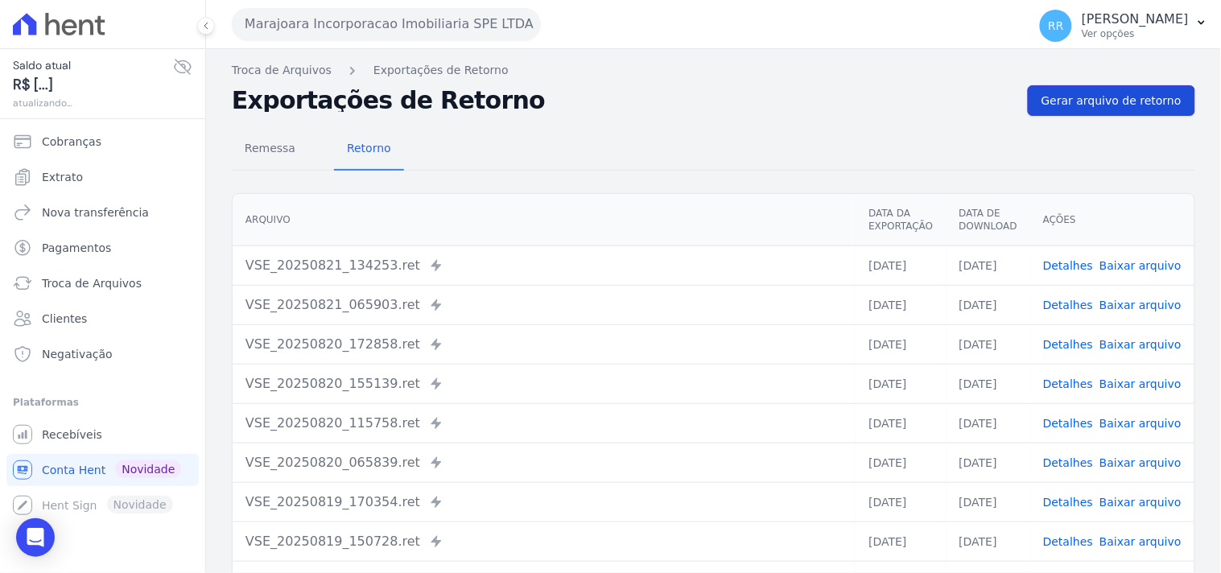
click at [1091, 99] on span "Gerar arquivo de retorno" at bounding box center [1111, 101] width 140 height 16
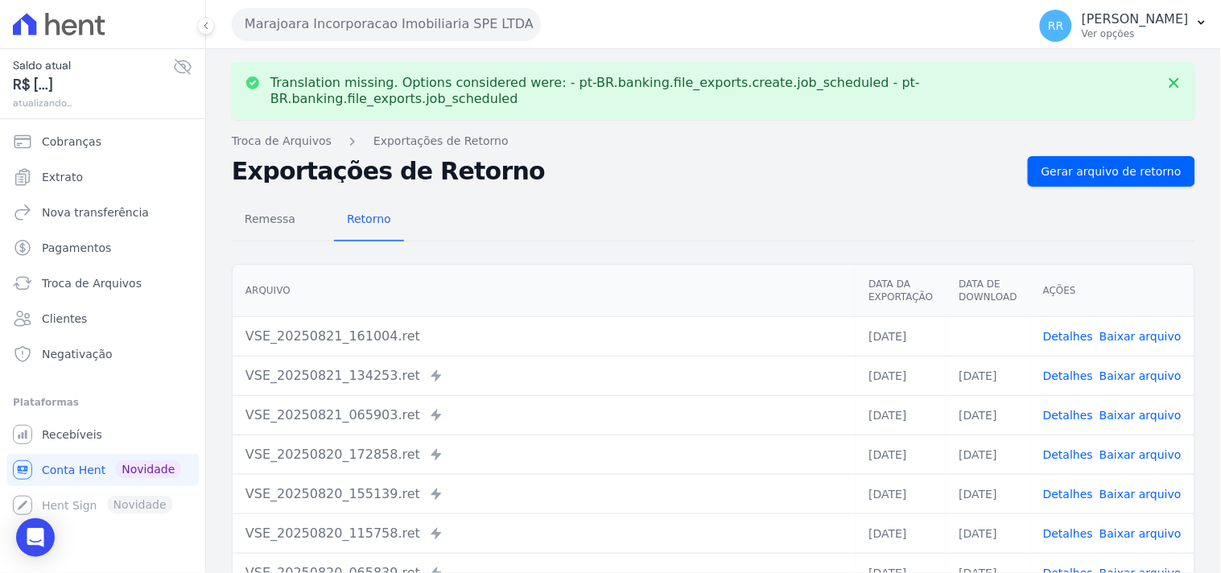
click at [1138, 330] on link "Baixar arquivo" at bounding box center [1140, 336] width 82 height 13
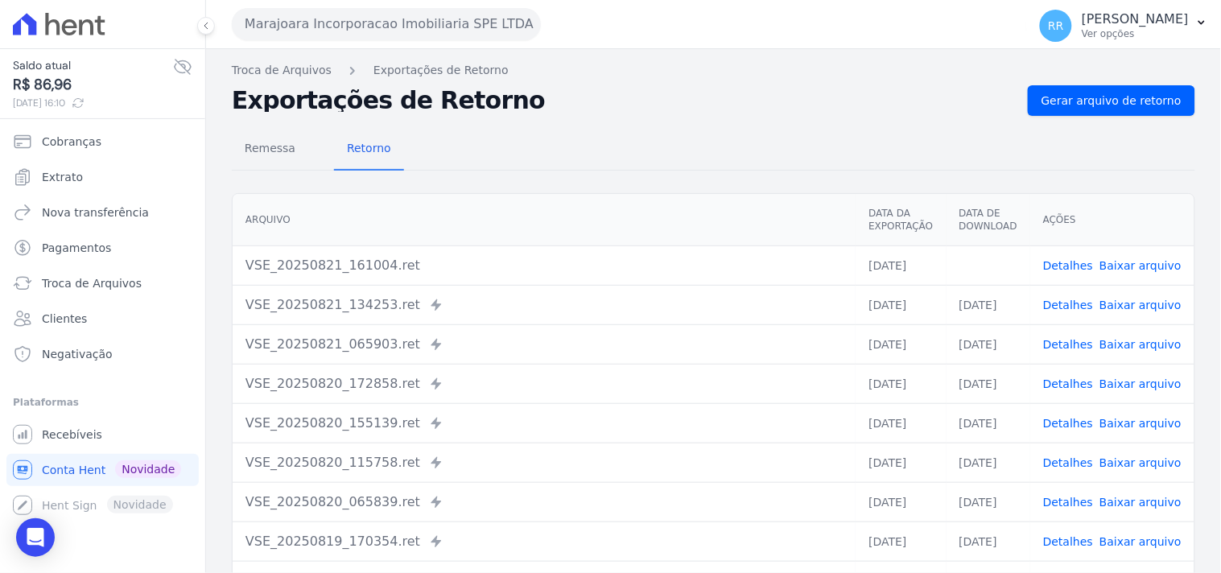
drag, startPoint x: 771, startPoint y: 114, endPoint x: 758, endPoint y: 114, distance: 12.9
click at [771, 114] on div "Exportações de Retorno Gerar arquivo de retorno" at bounding box center [713, 100] width 963 height 31
click at [341, 33] on button "Marajoara Incorporacao Imobiliaria SPE LTDA" at bounding box center [386, 24] width 309 height 32
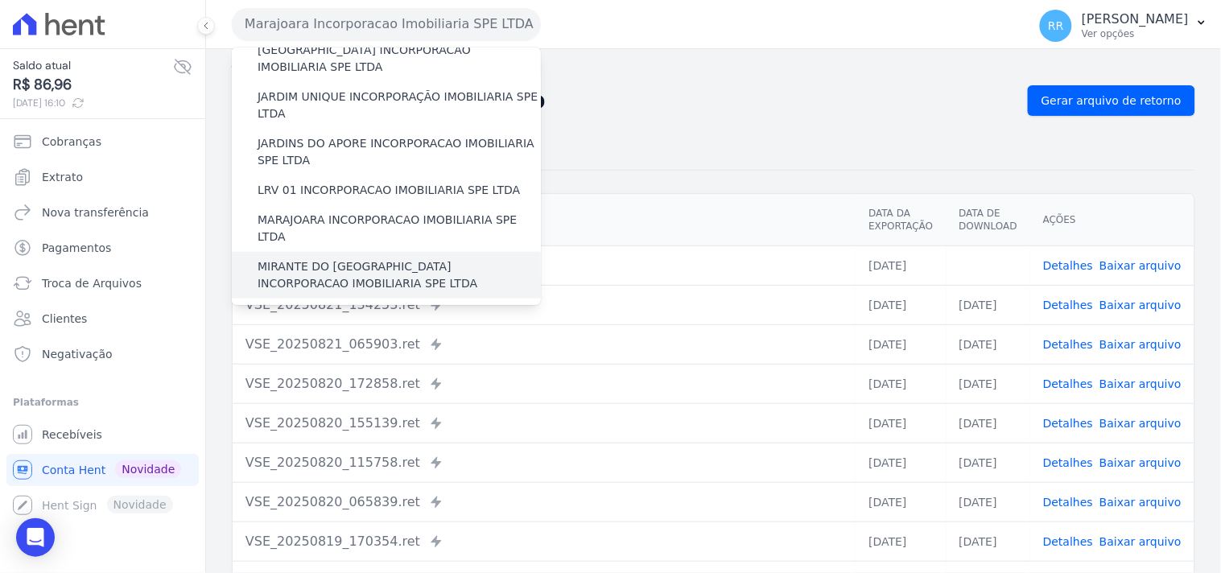
scroll to position [387, 0]
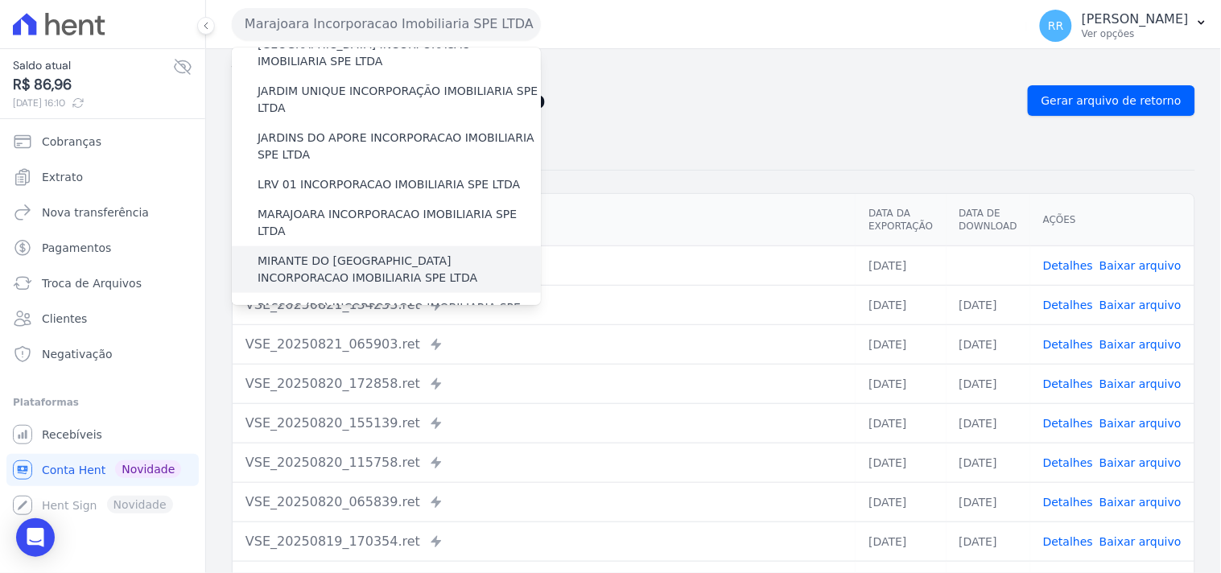
click at [335, 253] on label "MIRANTE DO [GEOGRAPHIC_DATA] INCORPORACAO IMOBILIARIA SPE LTDA" at bounding box center [399, 270] width 283 height 34
click at [0, 0] on input "MIRANTE DO [GEOGRAPHIC_DATA] INCORPORACAO IMOBILIARIA SPE LTDA" at bounding box center [0, 0] width 0 height 0
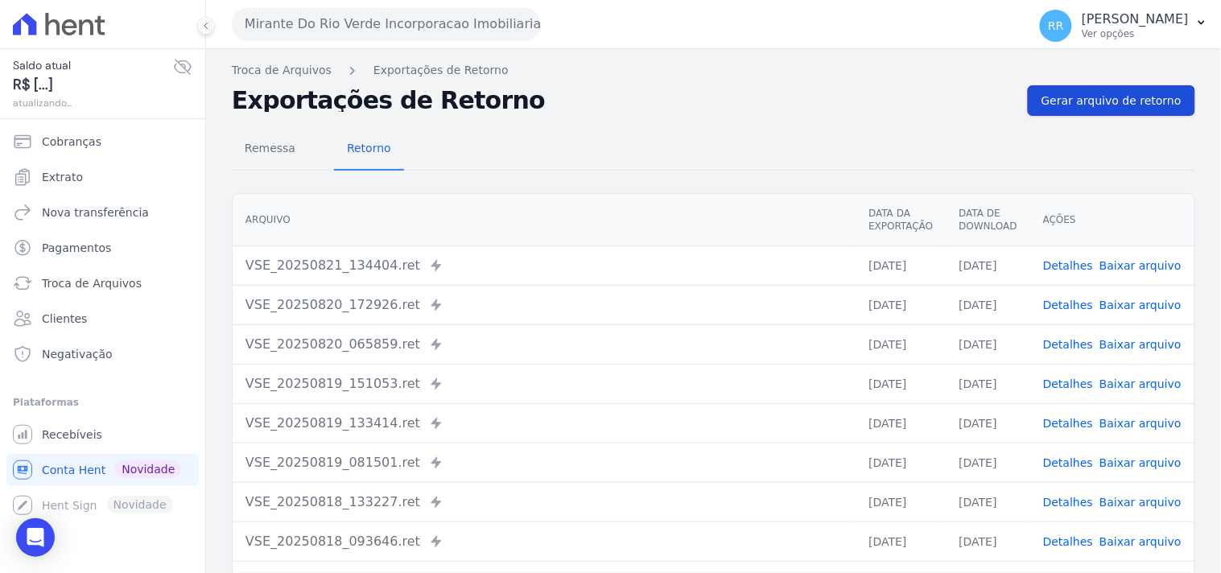
click at [1115, 94] on span "Gerar arquivo de retorno" at bounding box center [1111, 101] width 140 height 16
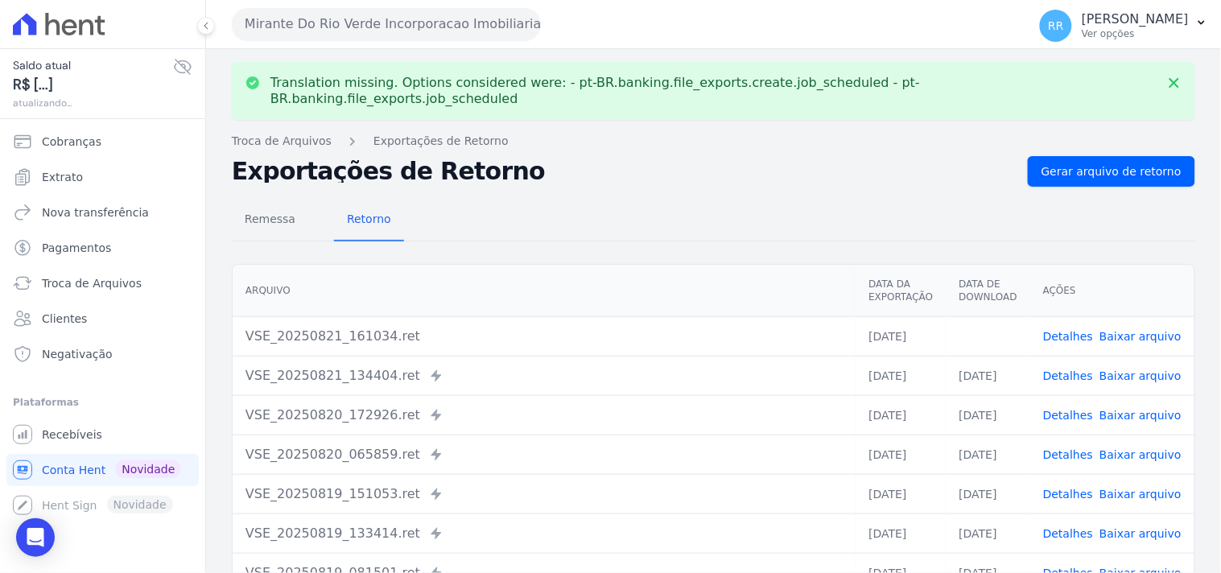
click at [1123, 330] on link "Baixar arquivo" at bounding box center [1140, 336] width 82 height 13
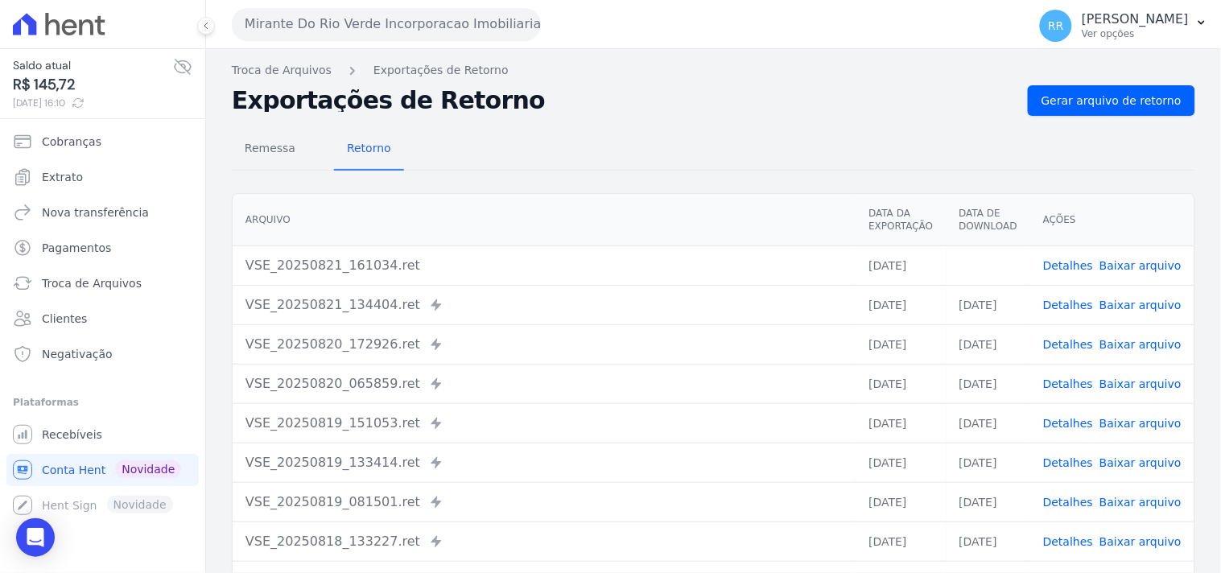
click at [596, 147] on div "Remessa Retorno" at bounding box center [713, 150] width 963 height 42
click at [367, 9] on button "Mirante Do Rio Verde Incorporacao Imobiliaria SPE LTDA" at bounding box center [386, 24] width 309 height 32
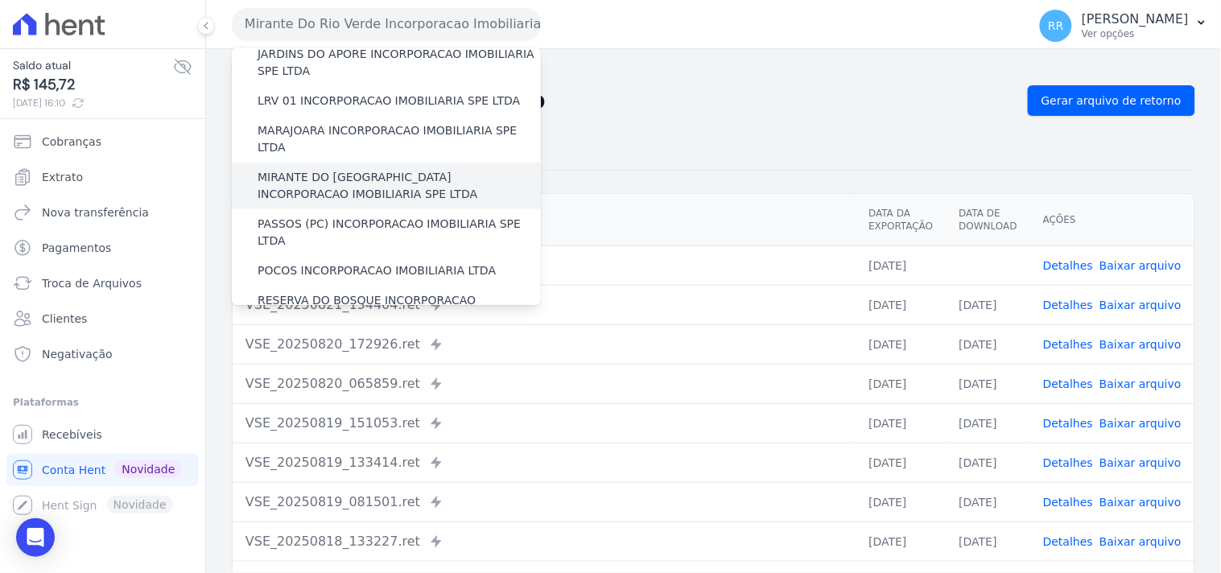
scroll to position [536, 0]
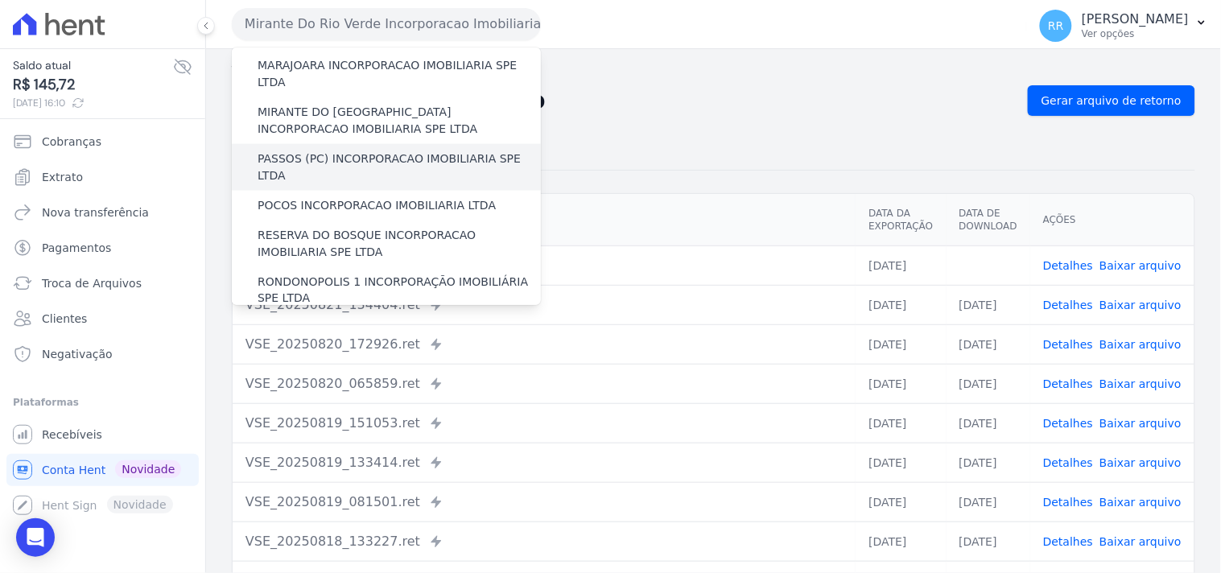
click at [312, 151] on label "PASSOS (PC) INCORPORACAO IMOBILIARIA SPE LTDA" at bounding box center [399, 168] width 283 height 34
click at [0, 0] on input "PASSOS (PC) INCORPORACAO IMOBILIARIA SPE LTDA" at bounding box center [0, 0] width 0 height 0
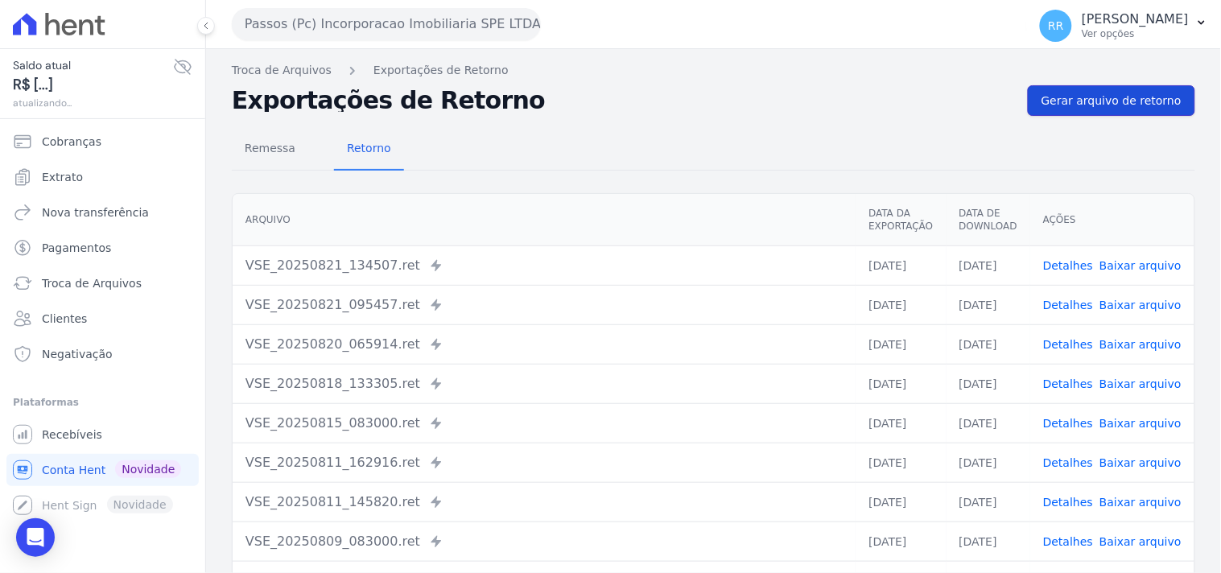
click at [1091, 93] on span "Gerar arquivo de retorno" at bounding box center [1111, 101] width 140 height 16
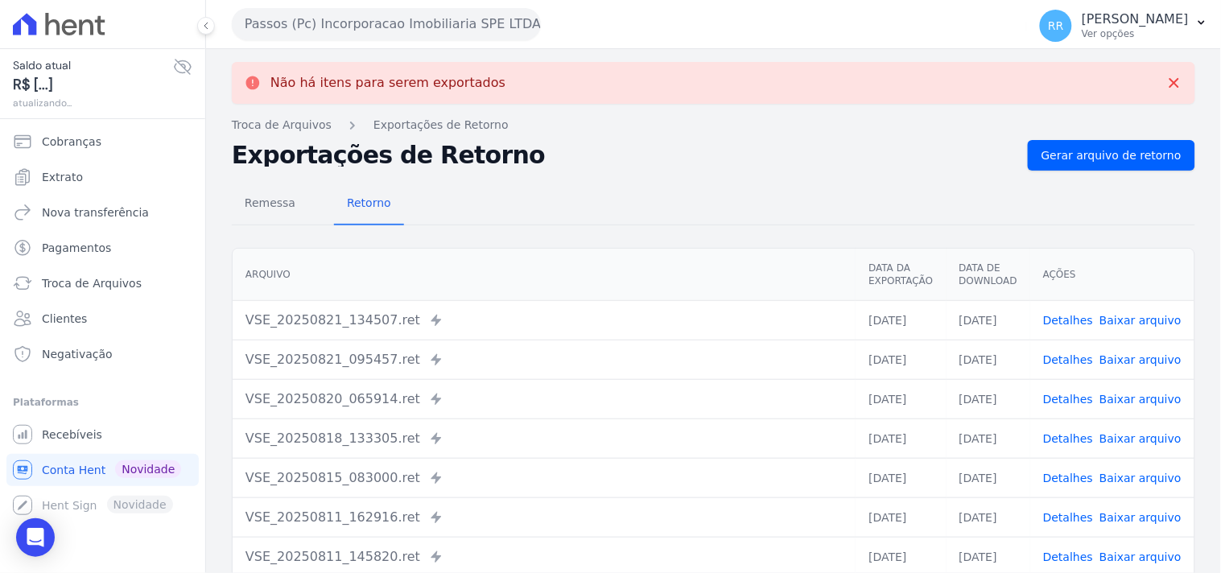
click at [368, 29] on button "Passos (Pc) Incorporacao Imobiliaria SPE LTDA" at bounding box center [386, 24] width 309 height 32
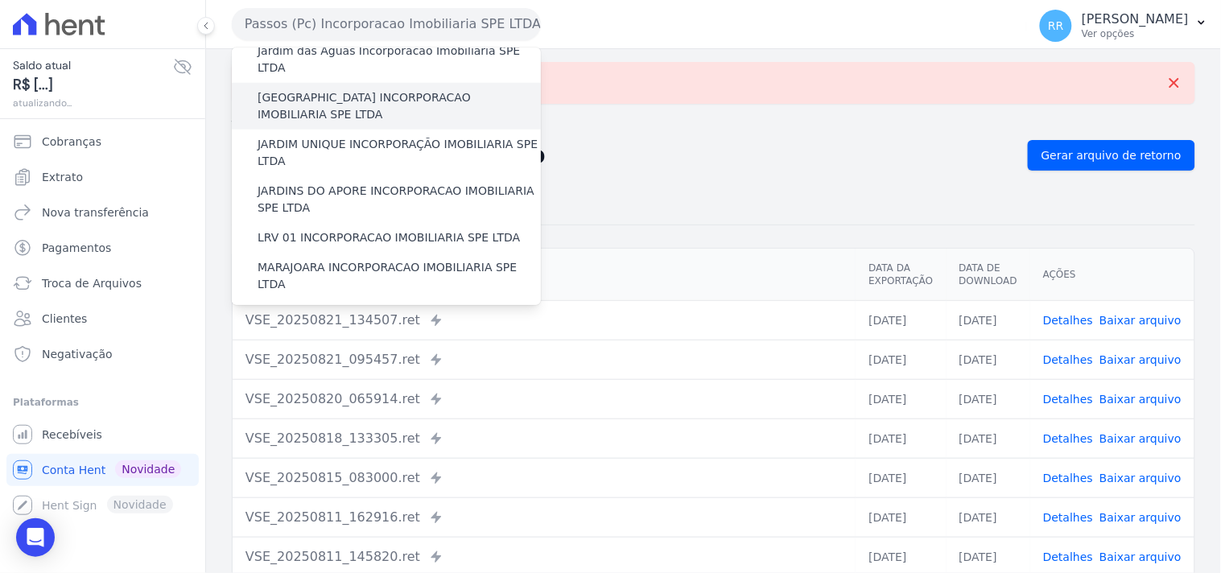
scroll to position [476, 0]
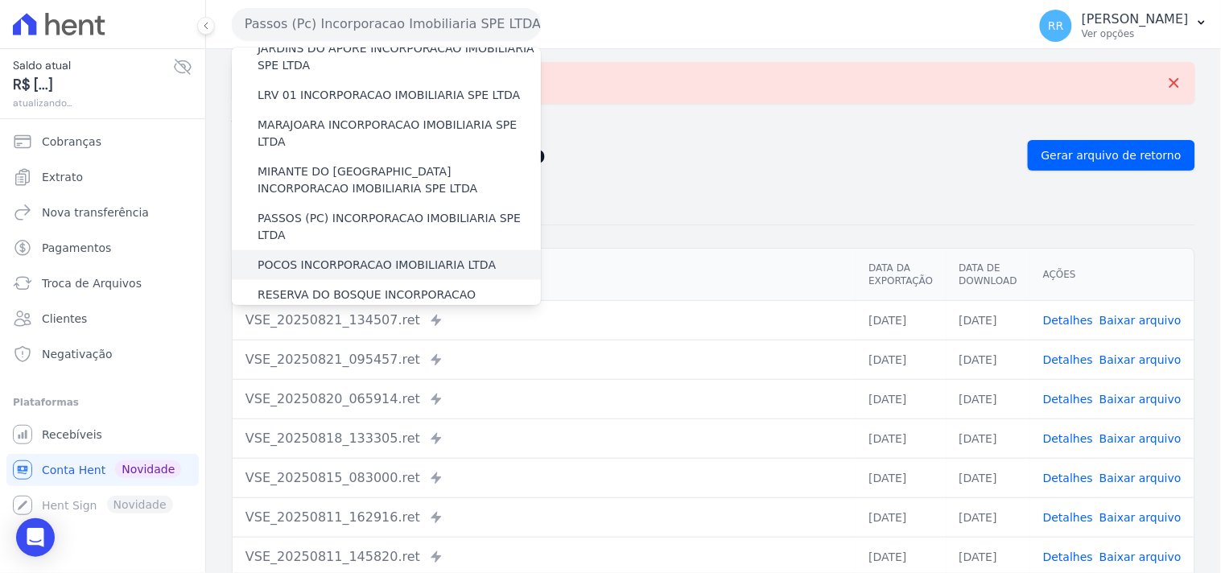
click at [303, 257] on label "POCOS INCORPORACAO IMOBILIARIA LTDA" at bounding box center [377, 265] width 238 height 17
click at [0, 0] on input "POCOS INCORPORACAO IMOBILIARIA LTDA" at bounding box center [0, 0] width 0 height 0
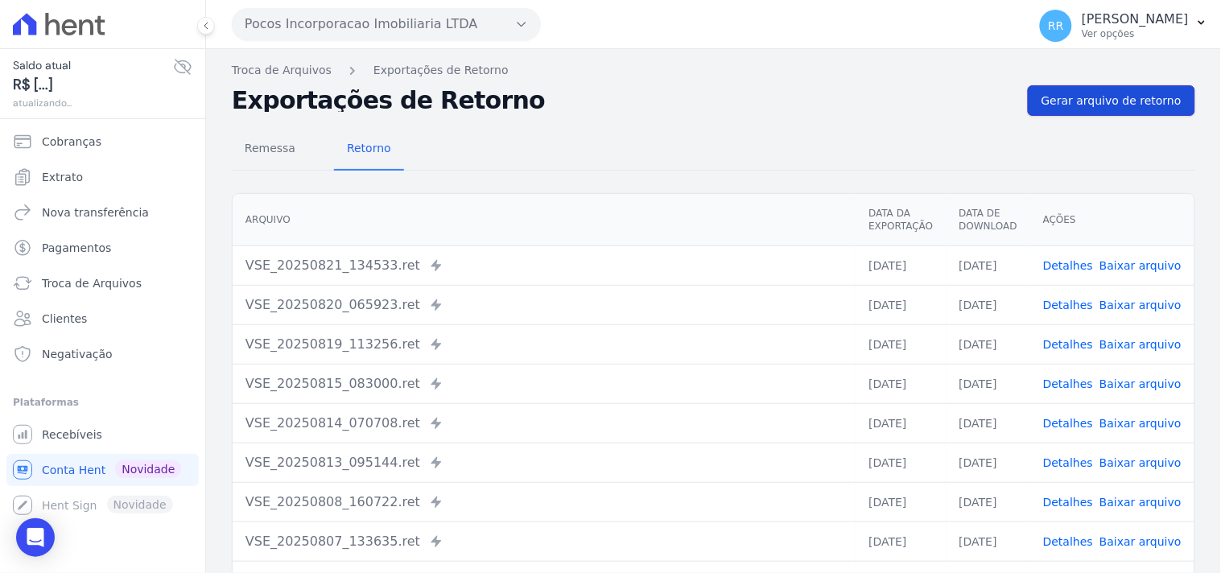
click at [1119, 90] on link "Gerar arquivo de retorno" at bounding box center [1111, 100] width 167 height 31
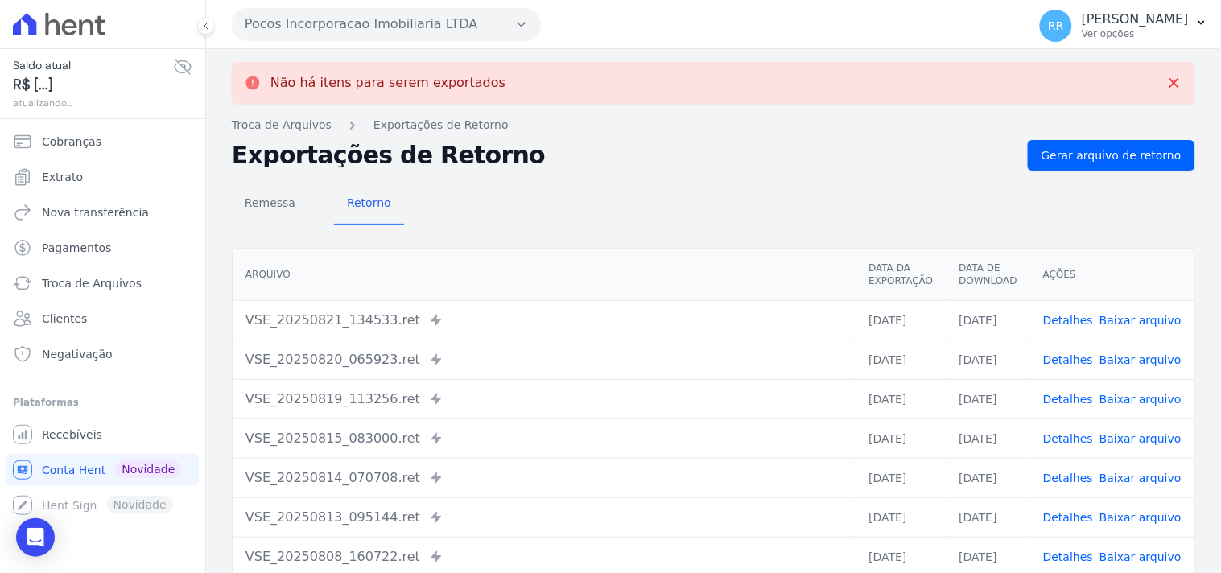
click at [385, 23] on button "Pocos Incorporacao Imobiliaria LTDA" at bounding box center [386, 24] width 309 height 32
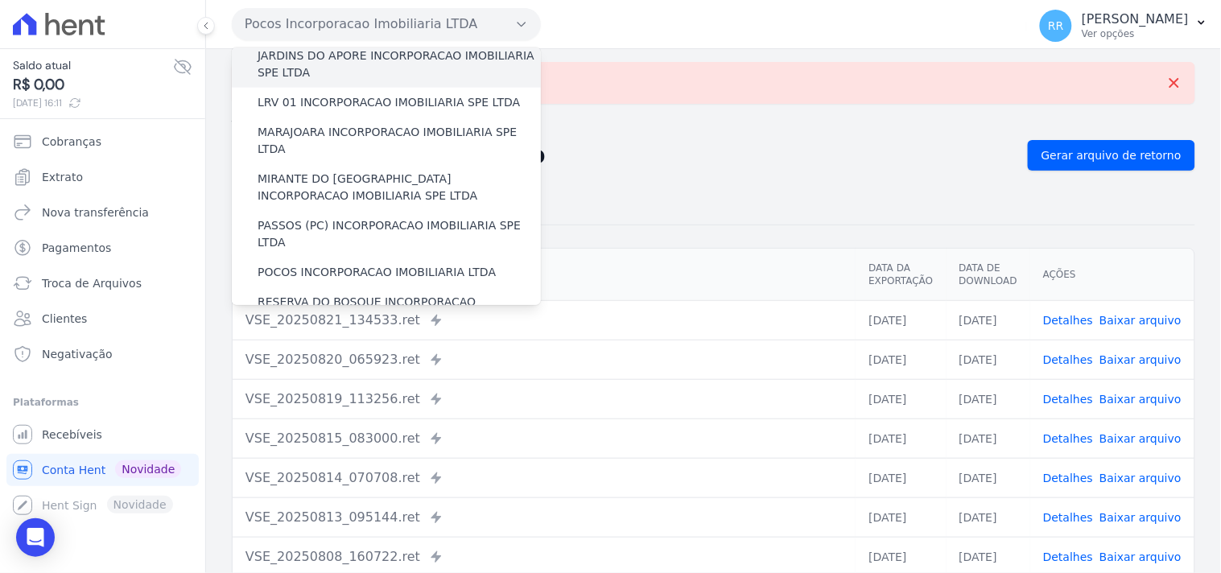
scroll to position [596, 0]
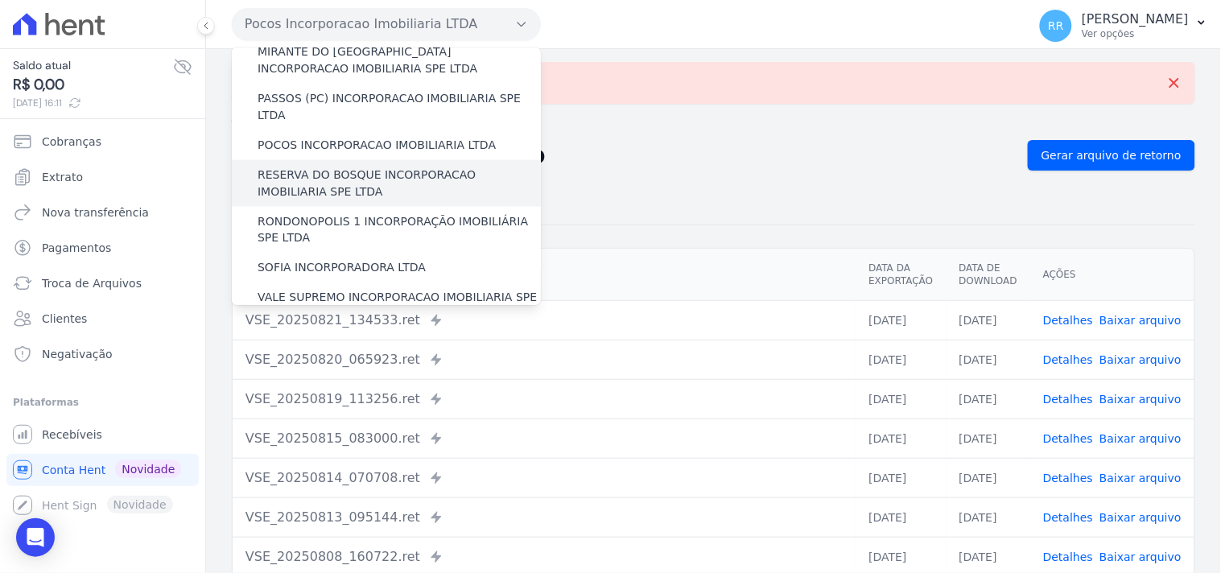
click at [303, 167] on label "RESERVA DO BOSQUE INCORPORACAO IMOBILIARIA SPE LTDA" at bounding box center [399, 184] width 283 height 34
click at [0, 0] on input "RESERVA DO BOSQUE INCORPORACAO IMOBILIARIA SPE LTDA" at bounding box center [0, 0] width 0 height 0
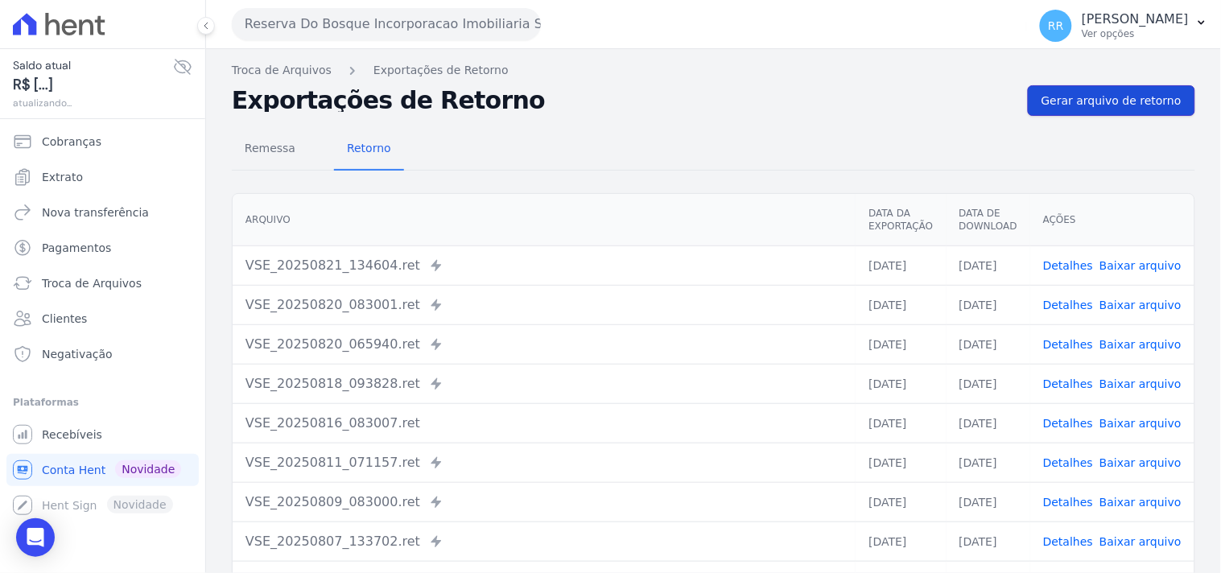
click at [1114, 103] on span "Gerar arquivo de retorno" at bounding box center [1111, 101] width 140 height 16
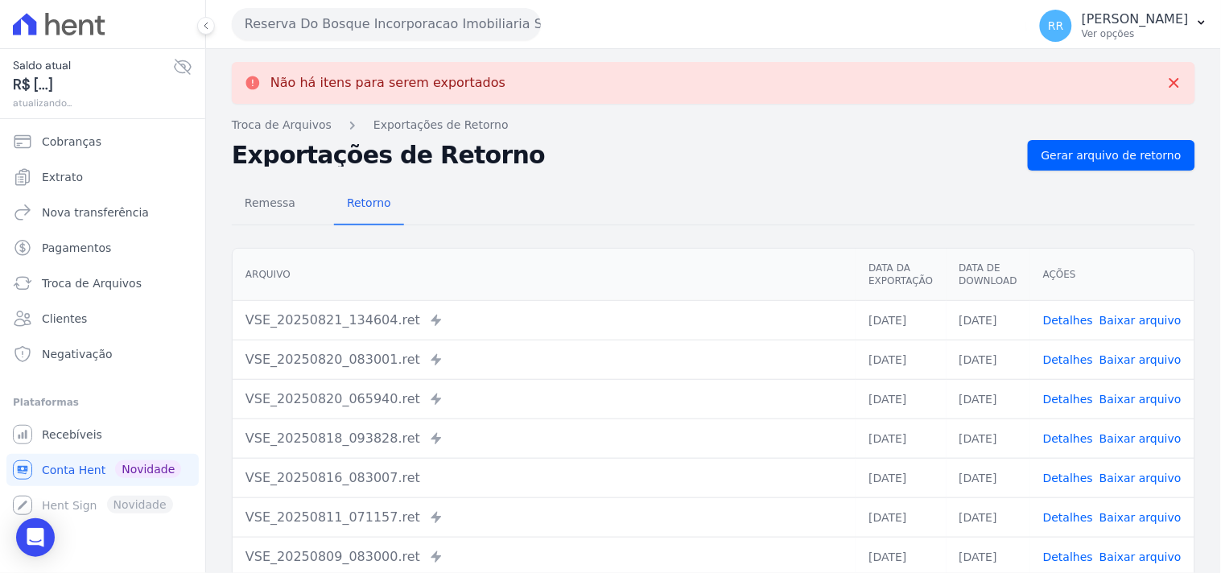
click at [299, 25] on button "Reserva Do Bosque Incorporacao Imobiliaria SPE LTDA" at bounding box center [386, 24] width 309 height 32
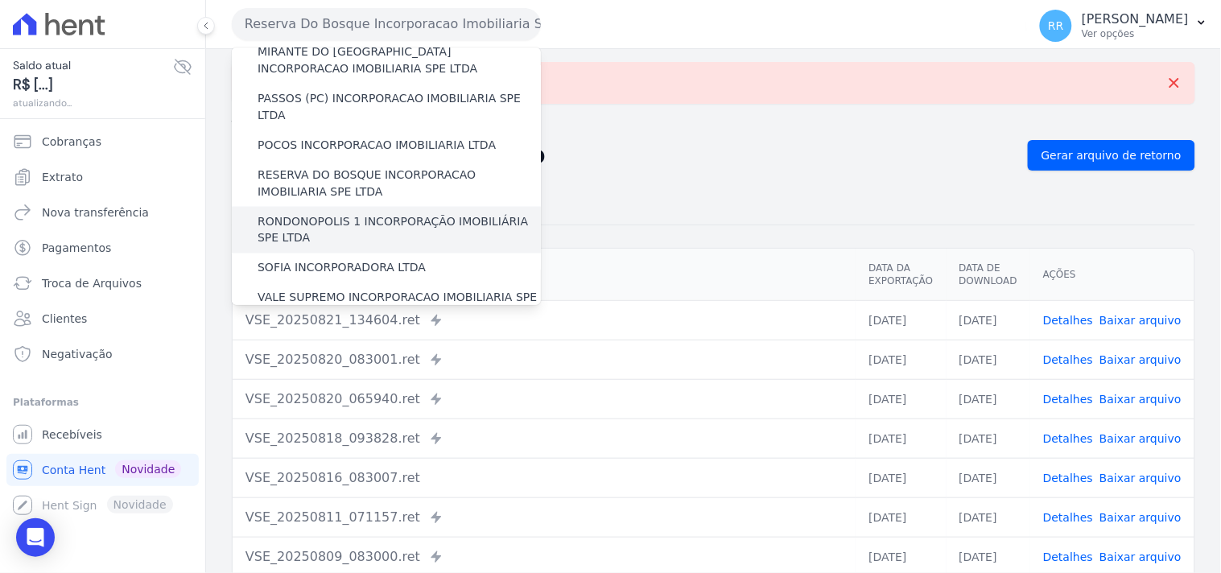
click at [301, 213] on label "RONDONOPOLIS 1 INCORPORAÇÃO IMOBILIÁRIA SPE LTDA" at bounding box center [399, 230] width 283 height 34
click at [0, 0] on input "RONDONOPOLIS 1 INCORPORAÇÃO IMOBILIÁRIA SPE LTDA" at bounding box center [0, 0] width 0 height 0
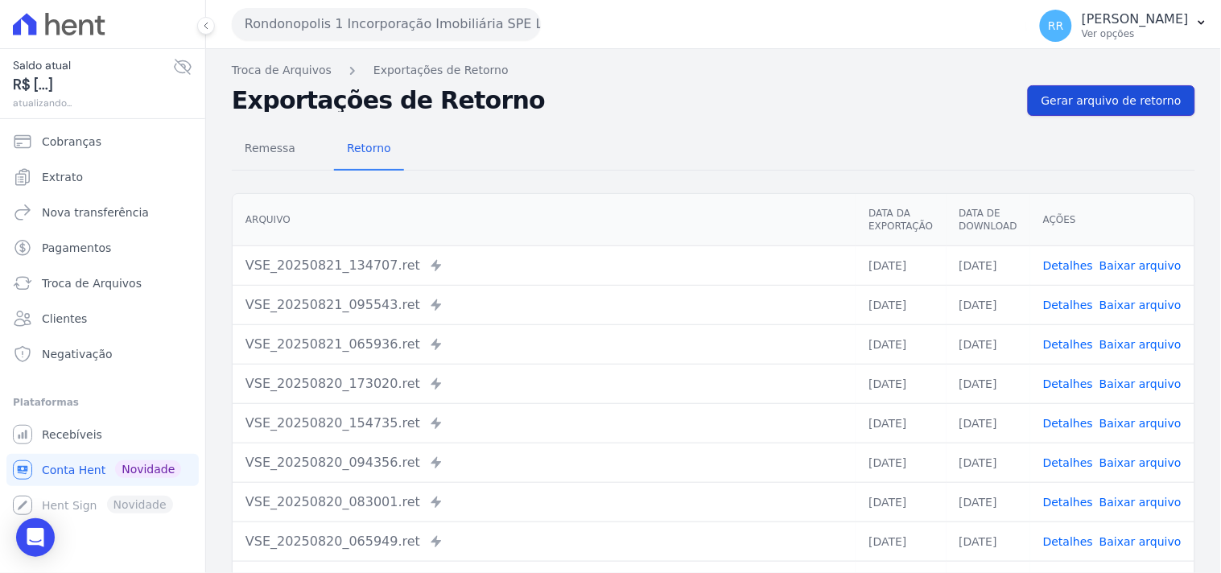
click at [1103, 95] on span "Gerar arquivo de retorno" at bounding box center [1111, 101] width 140 height 16
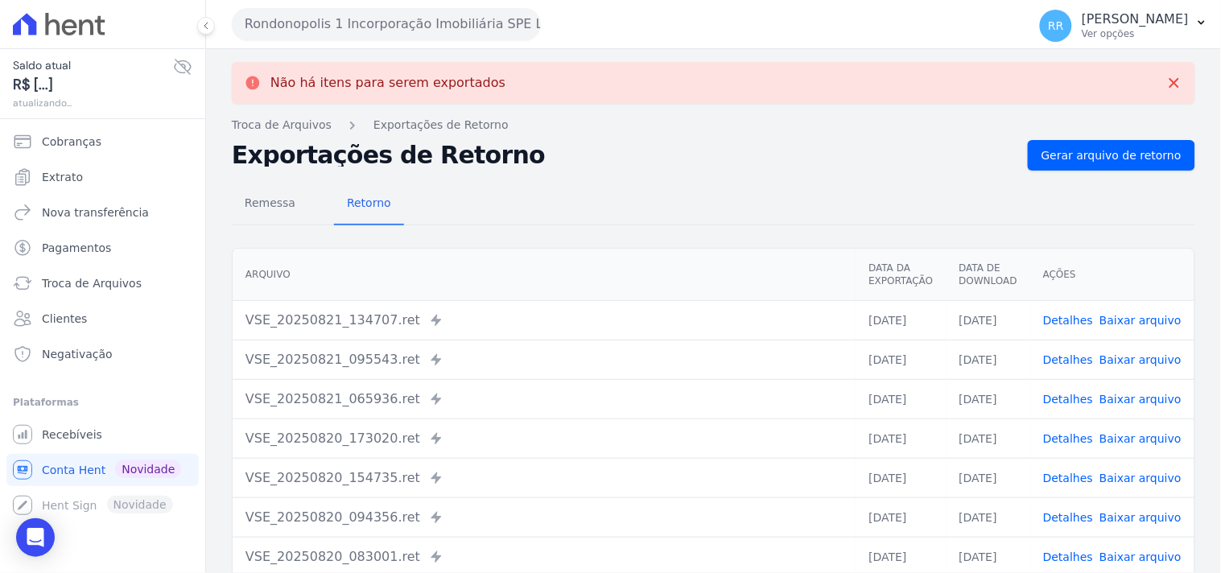
click at [344, 31] on button "Rondonopolis 1 Incorporação Imobiliária SPE LTDA" at bounding box center [386, 24] width 309 height 32
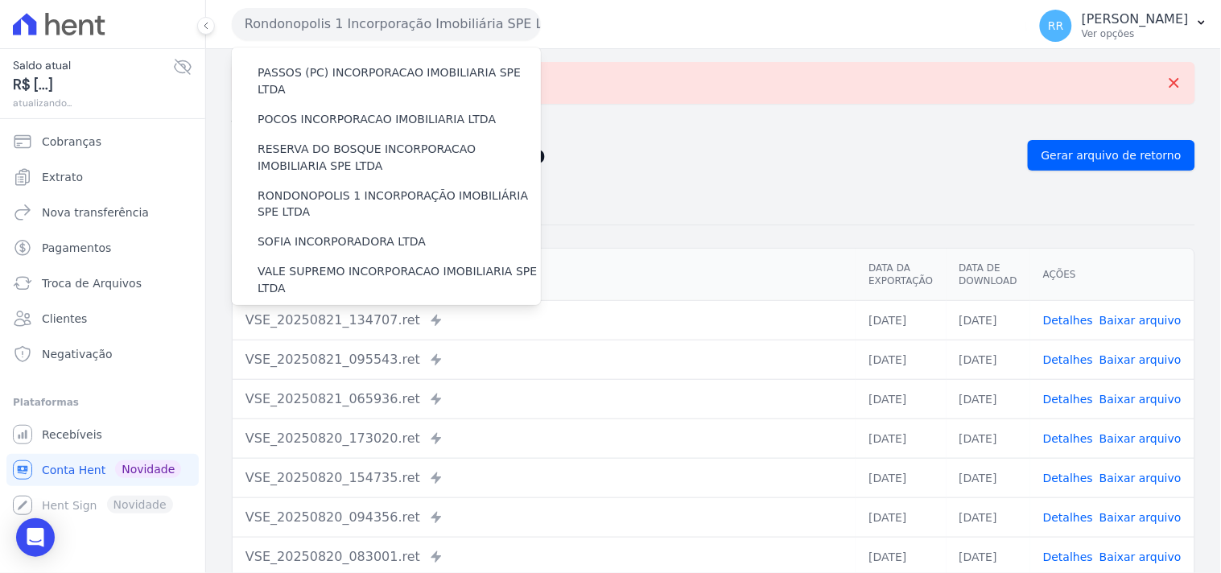
scroll to position [625, 0]
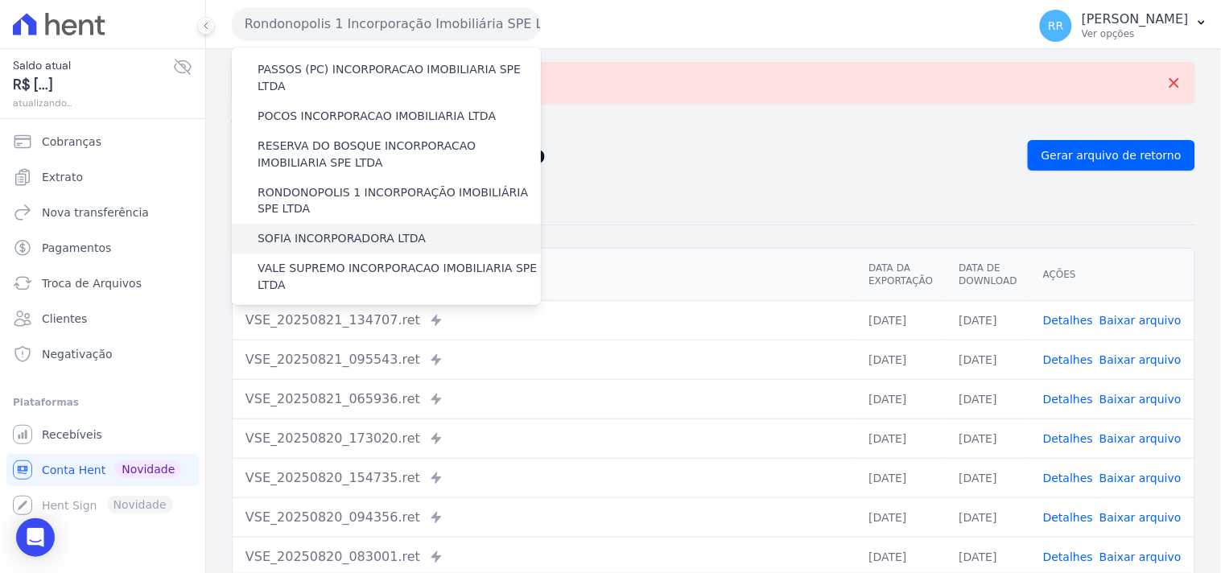
click at [334, 231] on label "SOFIA INCORPORADORA LTDA" at bounding box center [342, 239] width 168 height 17
click at [0, 0] on input "SOFIA INCORPORADORA LTDA" at bounding box center [0, 0] width 0 height 0
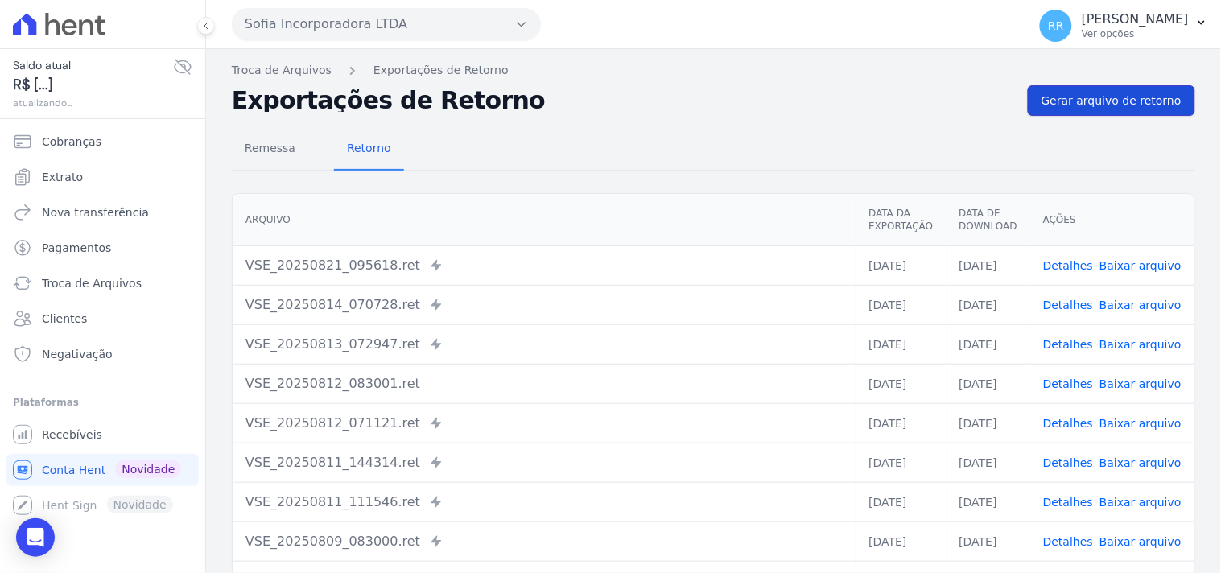
click at [1074, 107] on span "Gerar arquivo de retorno" at bounding box center [1111, 101] width 140 height 16
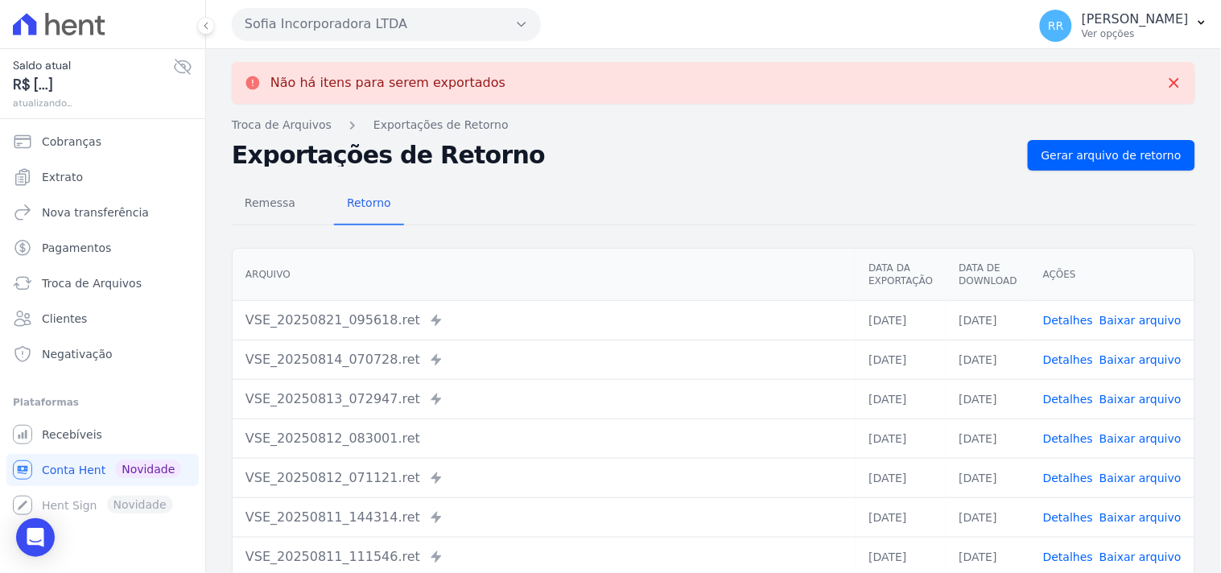
click at [354, 27] on button "Sofia Incorporadora LTDA" at bounding box center [386, 24] width 309 height 32
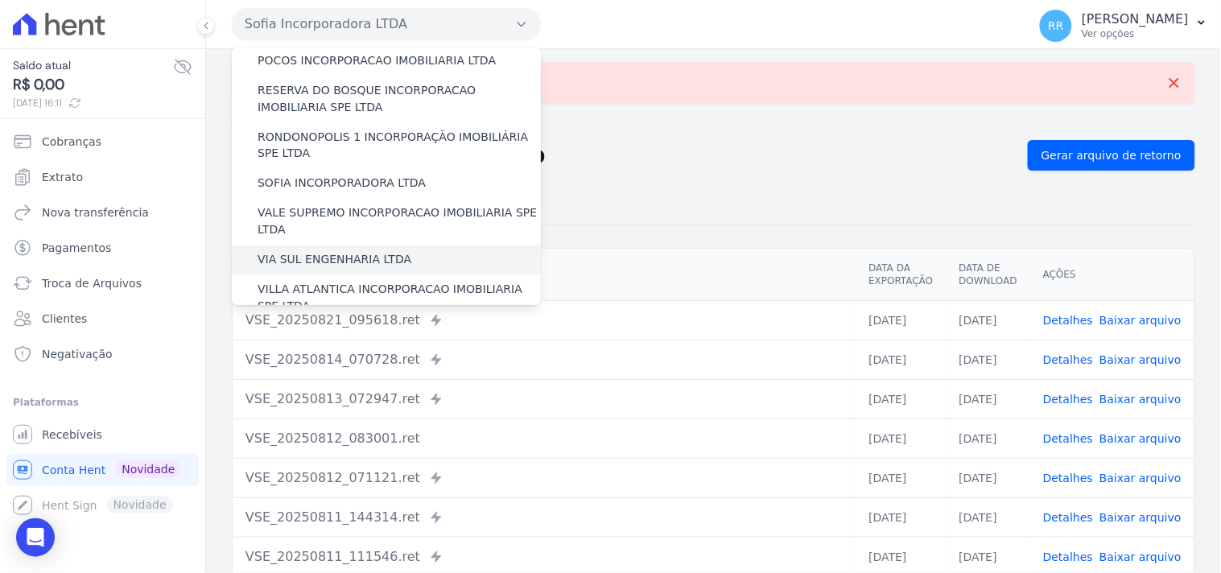
scroll to position [719, 0]
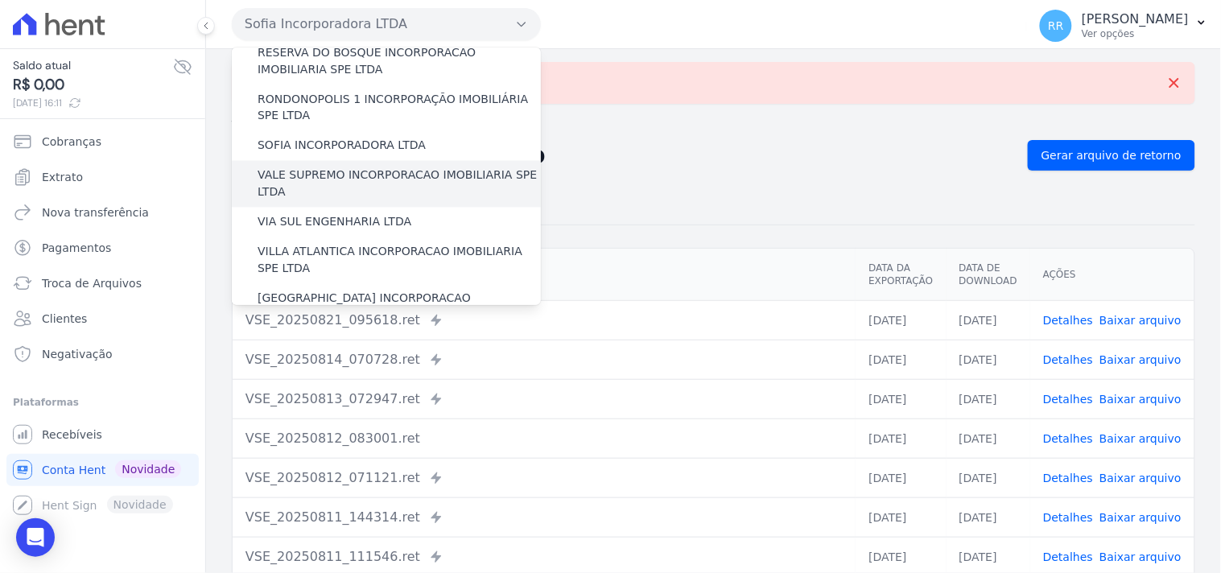
click at [304, 167] on label "VALE SUPREMO INCORPORACAO IMOBILIARIA SPE LTDA" at bounding box center [399, 184] width 283 height 34
click at [0, 0] on input "VALE SUPREMO INCORPORACAO IMOBILIARIA SPE LTDA" at bounding box center [0, 0] width 0 height 0
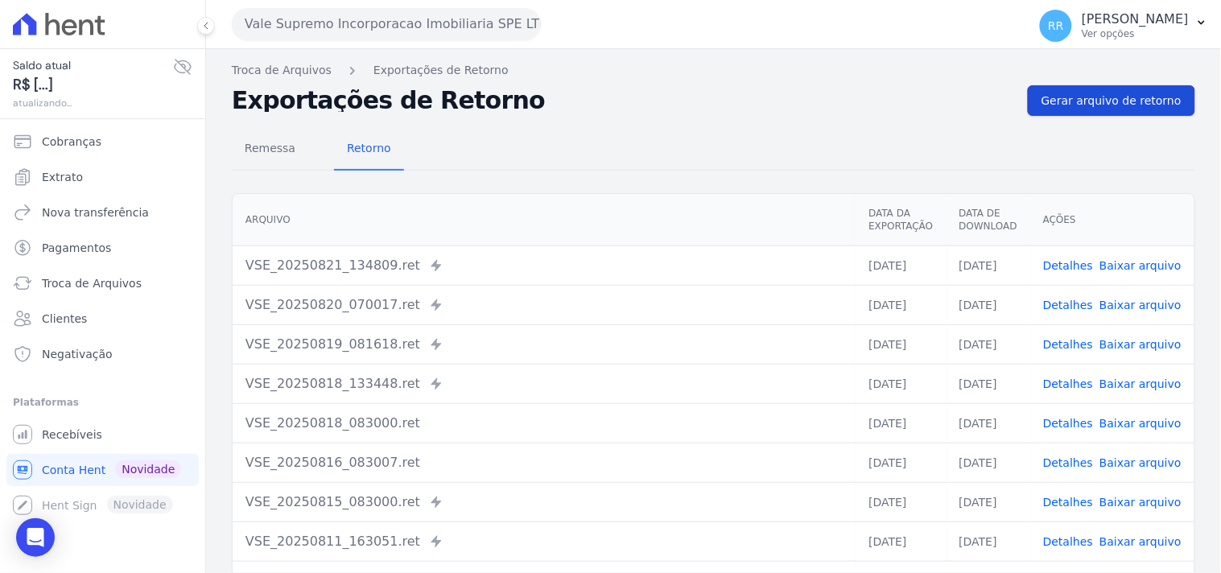
click at [1104, 110] on link "Gerar arquivo de retorno" at bounding box center [1111, 100] width 167 height 31
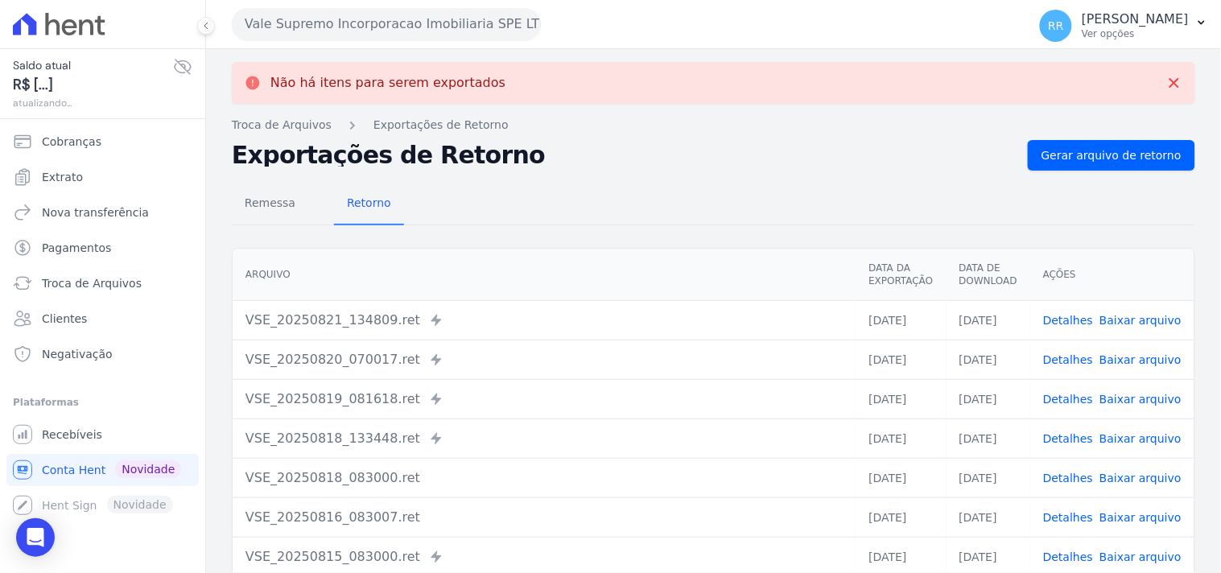
click at [402, 22] on button "Vale Supremo Incorporacao Imobiliaria SPE LTDA" at bounding box center [386, 24] width 309 height 32
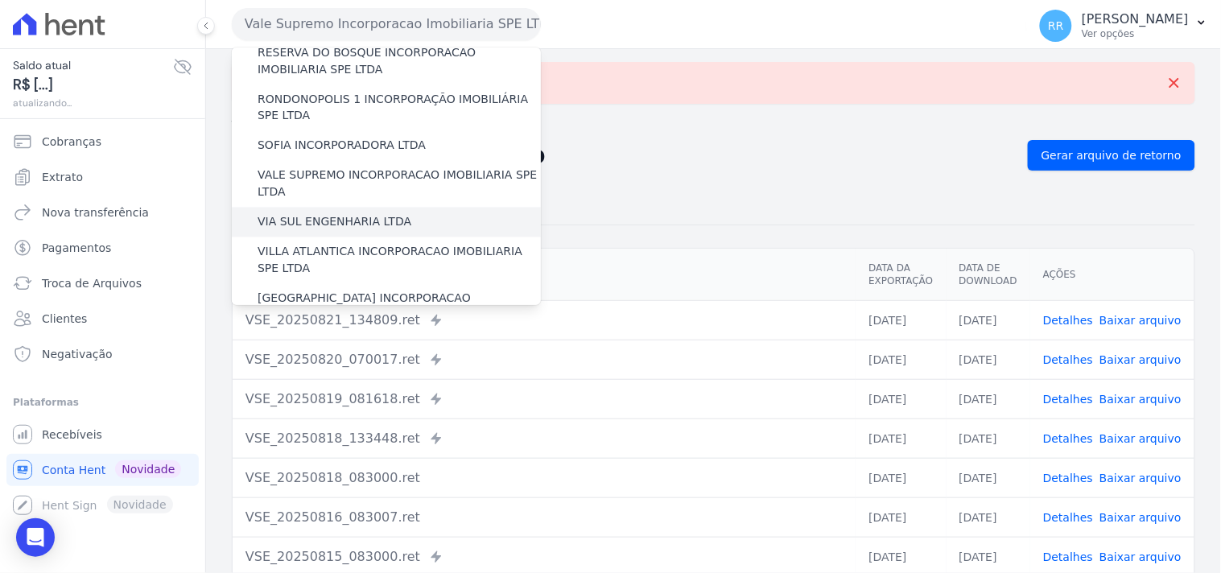
click at [320, 214] on label "VIA SUL ENGENHARIA LTDA" at bounding box center [335, 222] width 154 height 17
click at [0, 0] on input "VIA SUL ENGENHARIA LTDA" at bounding box center [0, 0] width 0 height 0
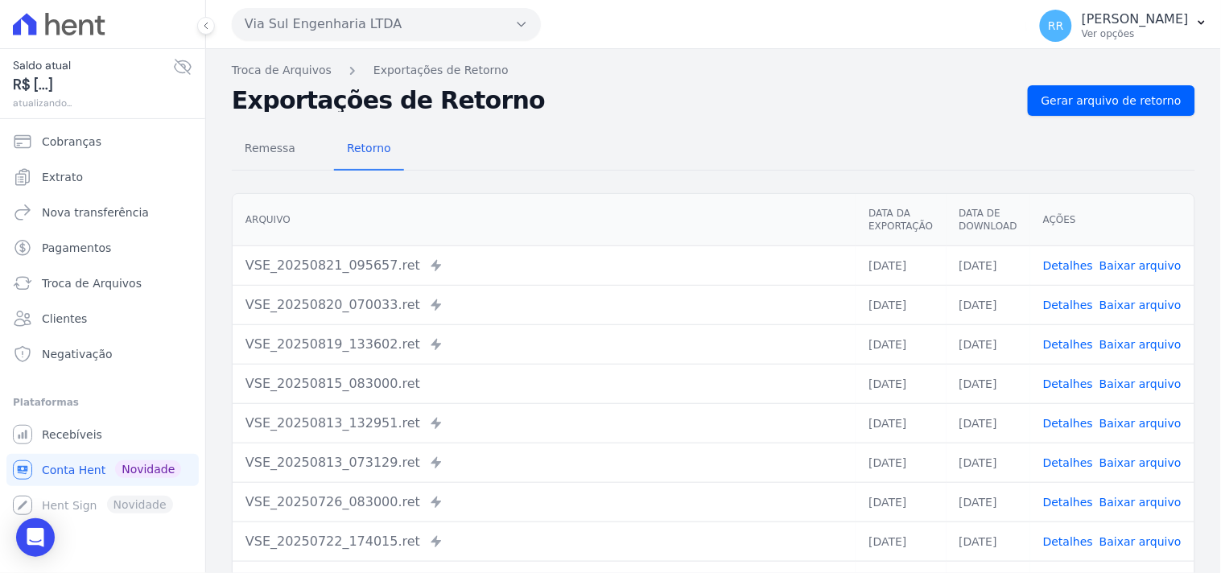
click at [1107, 122] on div "Remessa Retorno [GEOGRAPHIC_DATA] Data da Exportação Data de Download Ações VSE…" at bounding box center [713, 407] width 963 height 582
click at [1113, 107] on span "Gerar arquivo de retorno" at bounding box center [1111, 101] width 140 height 16
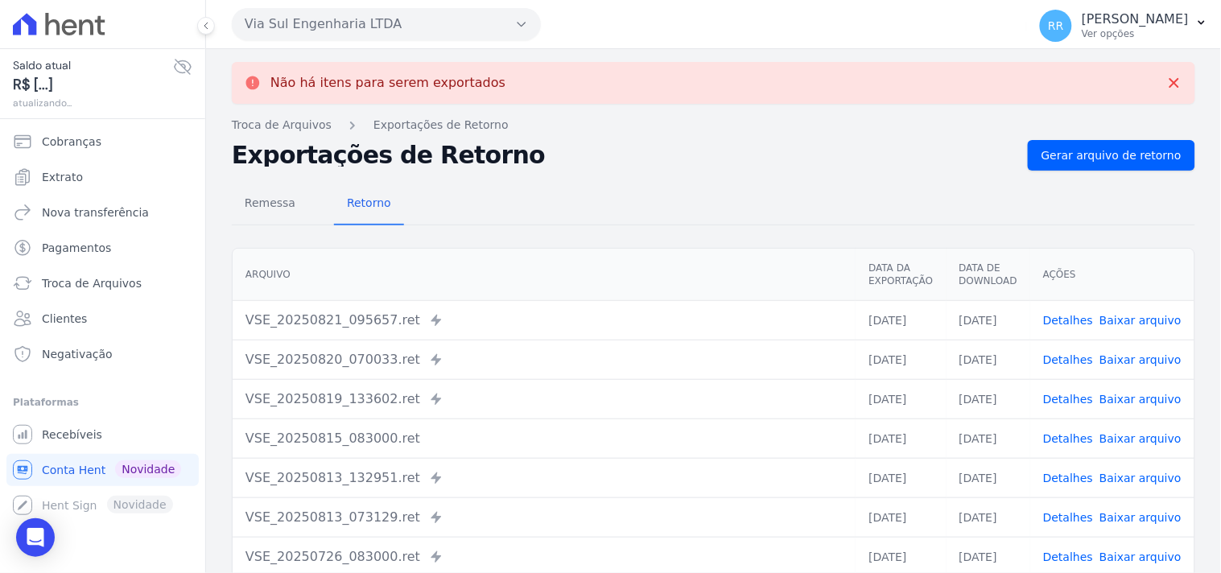
click at [359, 13] on button "Via Sul Engenharia LTDA" at bounding box center [386, 24] width 309 height 32
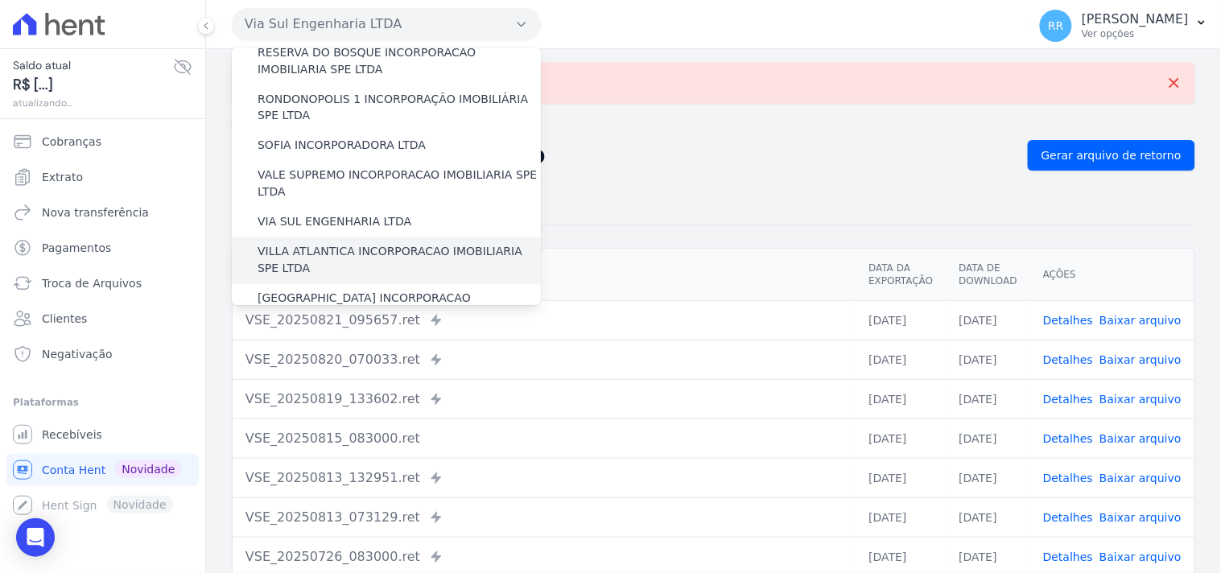
click at [316, 244] on label "VILLA ATLANTICA INCORPORACAO IMOBILIARIA SPE LTDA" at bounding box center [399, 261] width 283 height 34
click at [0, 0] on input "VILLA ATLANTICA INCORPORACAO IMOBILIARIA SPE LTDA" at bounding box center [0, 0] width 0 height 0
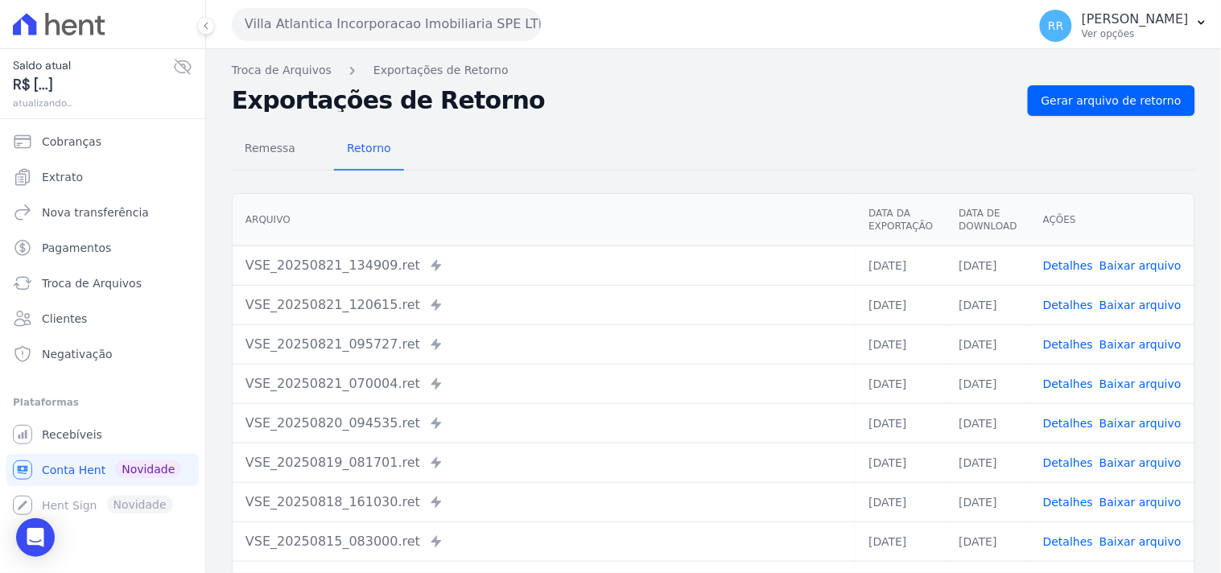
click at [1100, 118] on div "Remessa Retorno [GEOGRAPHIC_DATA] Data da Exportação Data de Download Ações VSE…" at bounding box center [713, 407] width 963 height 582
click at [1115, 95] on span "Gerar arquivo de retorno" at bounding box center [1111, 101] width 140 height 16
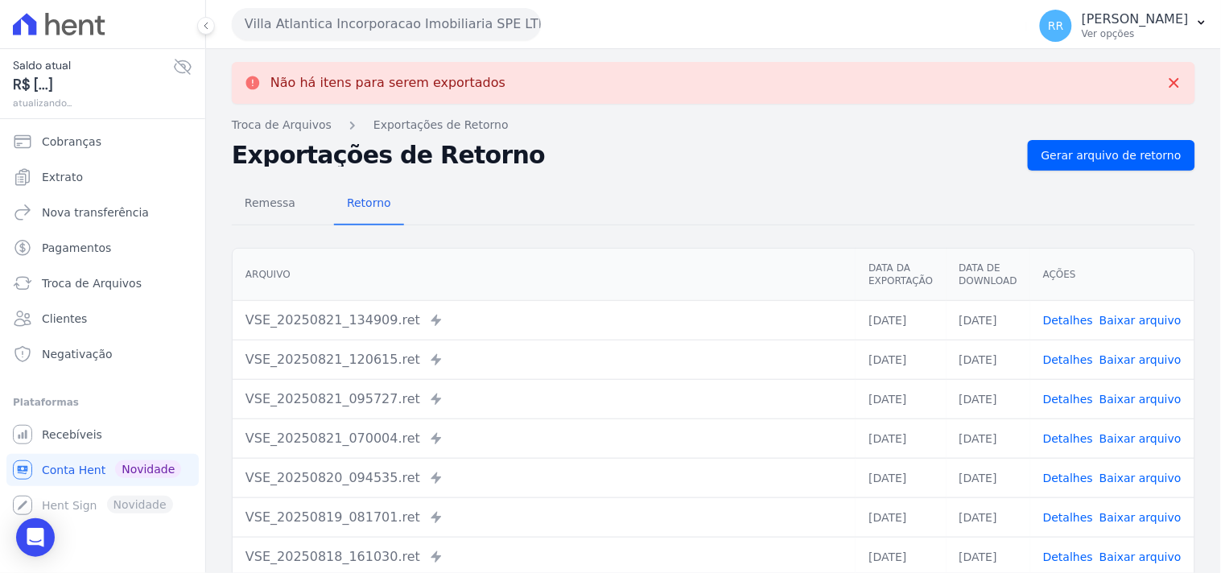
click at [383, 20] on button "Villa Atlantica Incorporacao Imobiliaria SPE LTDA" at bounding box center [386, 24] width 309 height 32
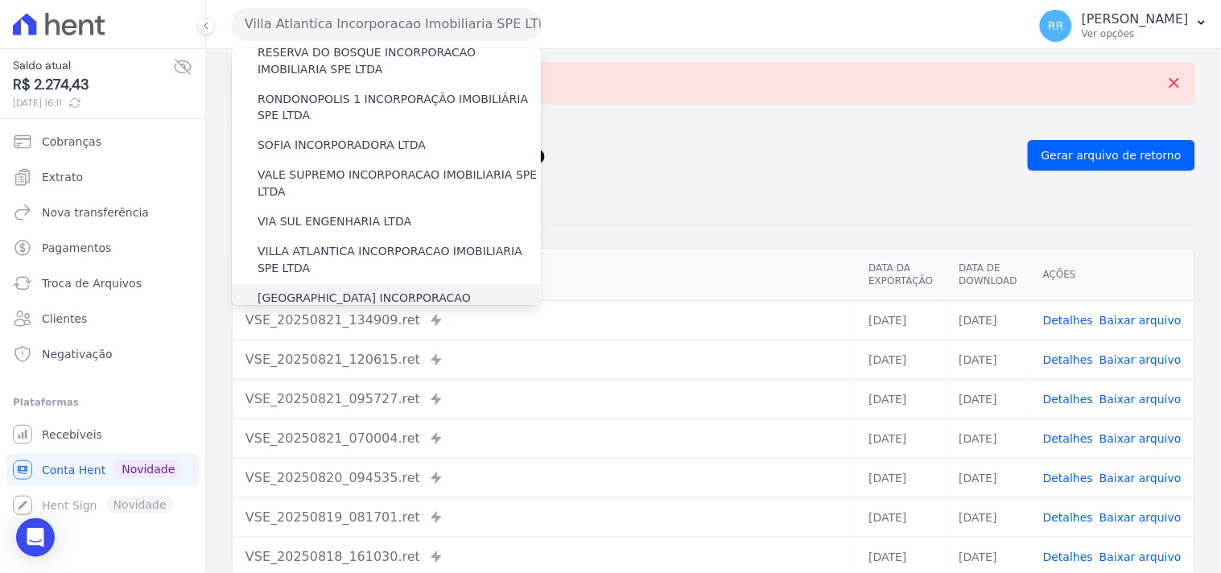
click at [365, 284] on div "[GEOGRAPHIC_DATA] INCORPORACAO IMOBILIARIA SPE LTDA" at bounding box center [386, 307] width 309 height 47
click at [362, 291] on label "[GEOGRAPHIC_DATA] INCORPORACAO IMOBILIARIA SPE LTDA" at bounding box center [399, 308] width 283 height 34
click at [0, 0] on input "[GEOGRAPHIC_DATA] INCORPORACAO IMOBILIARIA SPE LTDA" at bounding box center [0, 0] width 0 height 0
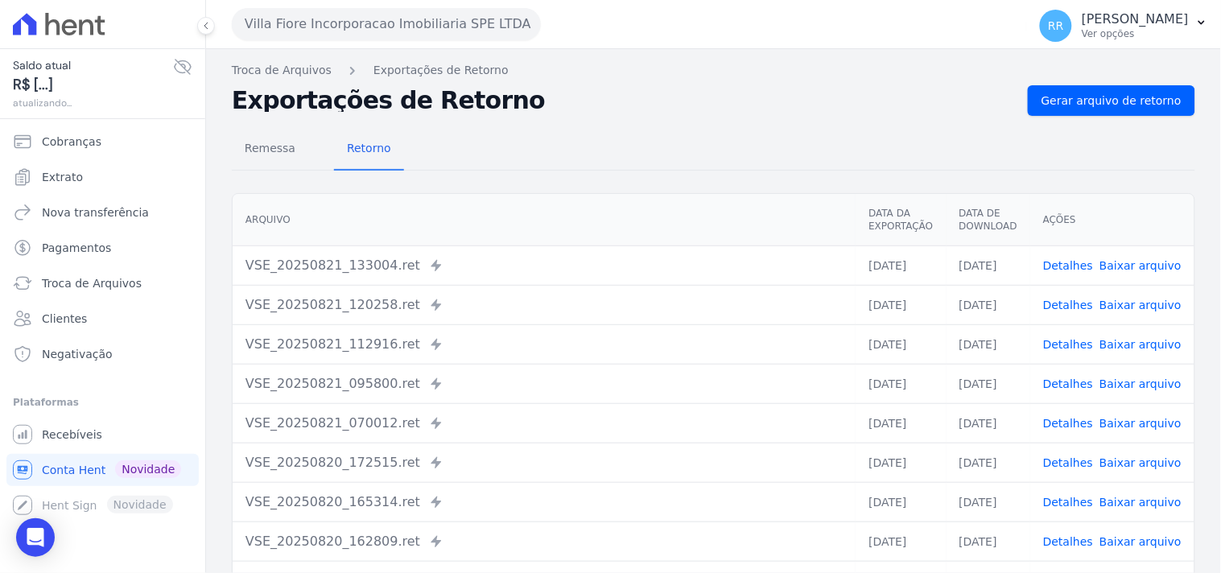
click at [1111, 118] on div "Remessa Retorno [GEOGRAPHIC_DATA] Data da Exportação Data de Download Ações VSE…" at bounding box center [713, 407] width 963 height 582
click at [1111, 106] on span "Gerar arquivo de retorno" at bounding box center [1111, 101] width 140 height 16
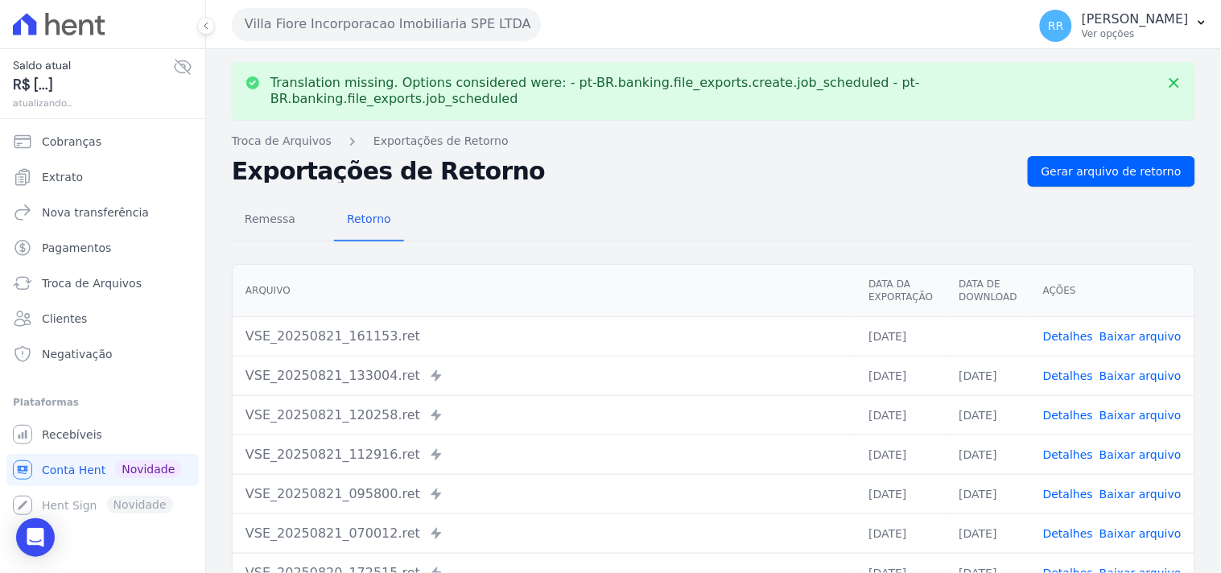
click at [1122, 330] on link "Baixar arquivo" at bounding box center [1140, 336] width 82 height 13
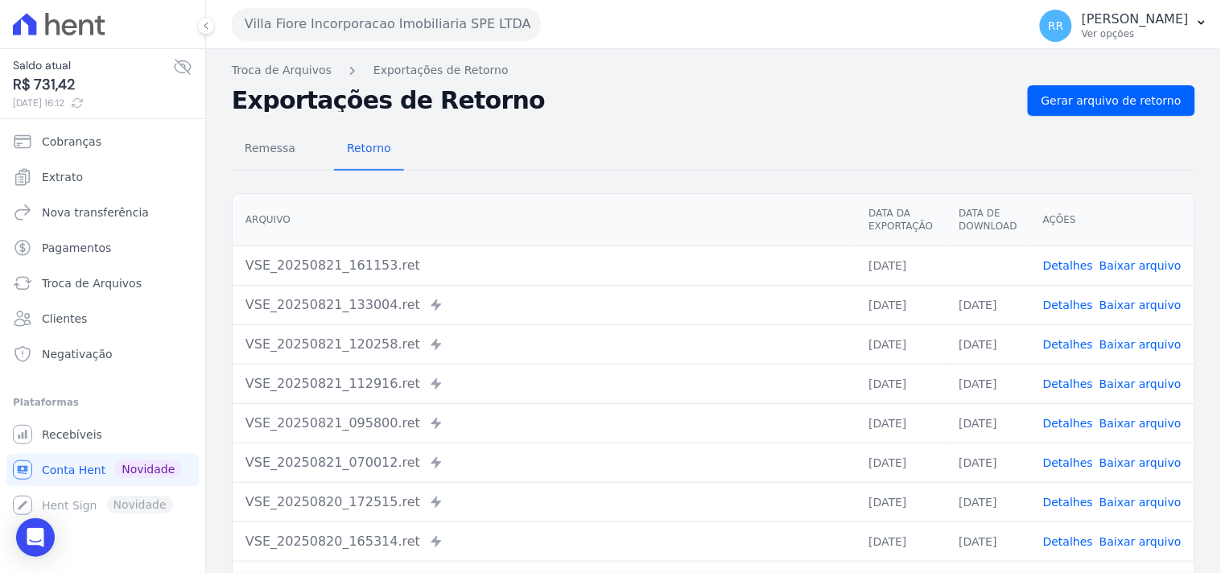
click at [606, 85] on div "Exportações de Retorno Gerar arquivo de retorno" at bounding box center [713, 100] width 963 height 31
click at [439, 23] on button "Villa Fiore Incorporacao Imobiliaria SPE LTDA" at bounding box center [386, 24] width 309 height 32
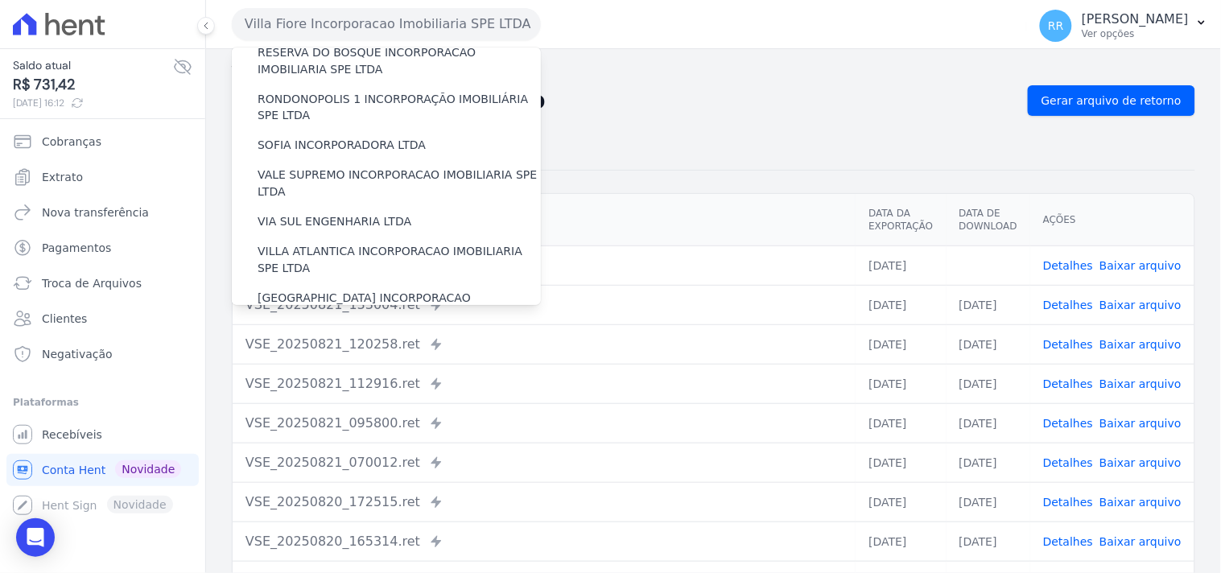
click at [288, 337] on label "VILLA TROPICAL INCORPORAÇÃO IMOBILIÁRIA SPE LTDA" at bounding box center [399, 354] width 283 height 34
click at [0, 0] on input "VILLA TROPICAL INCORPORAÇÃO IMOBILIÁRIA SPE LTDA" at bounding box center [0, 0] width 0 height 0
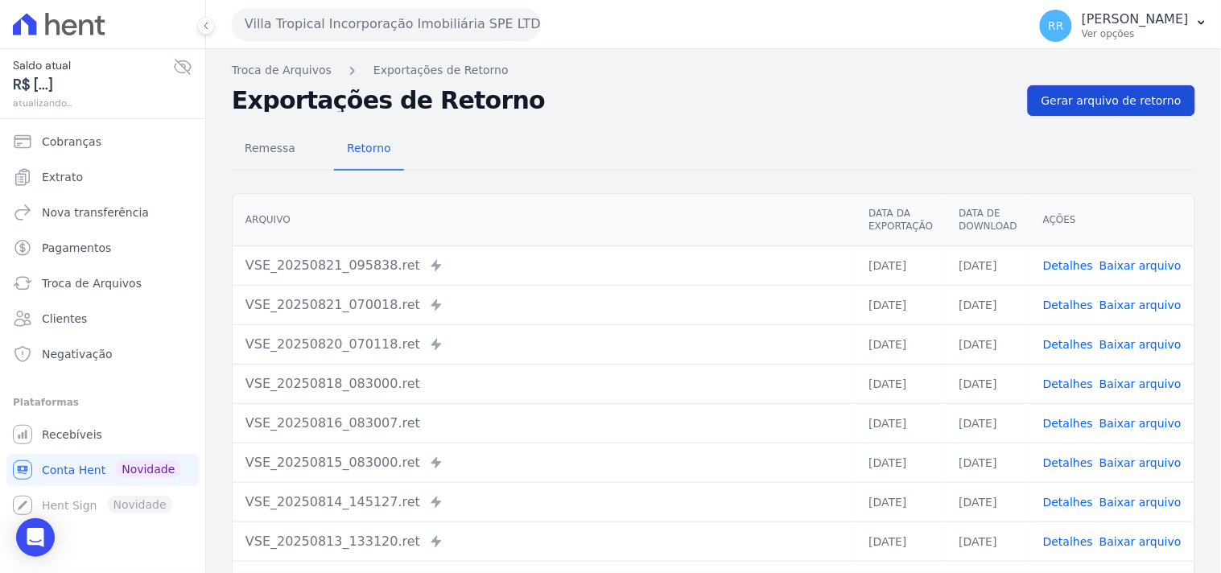
click at [1087, 86] on link "Gerar arquivo de retorno" at bounding box center [1111, 100] width 167 height 31
